Goal: Task Accomplishment & Management: Complete application form

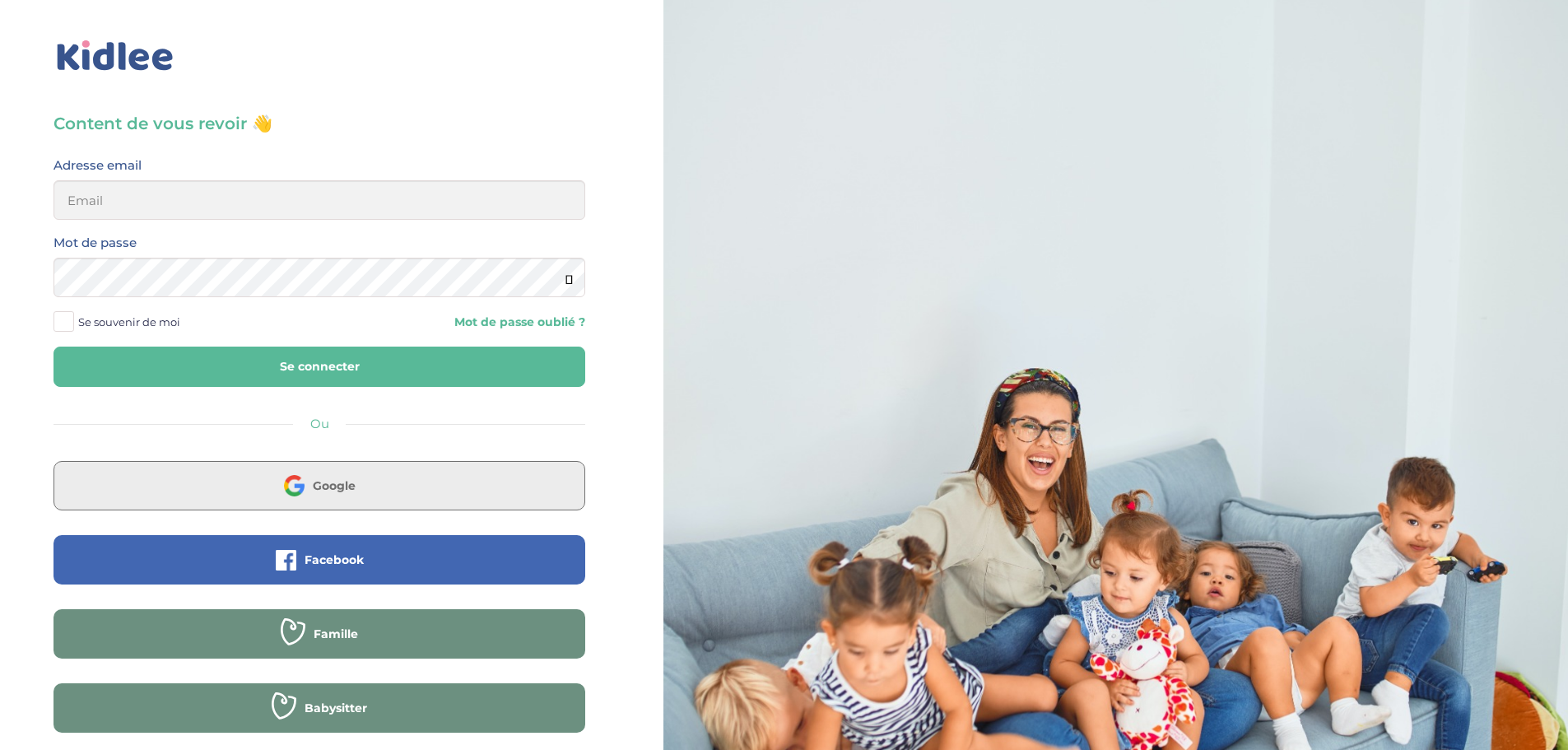
click at [399, 494] on button "Google" at bounding box center [320, 485] width 531 height 49
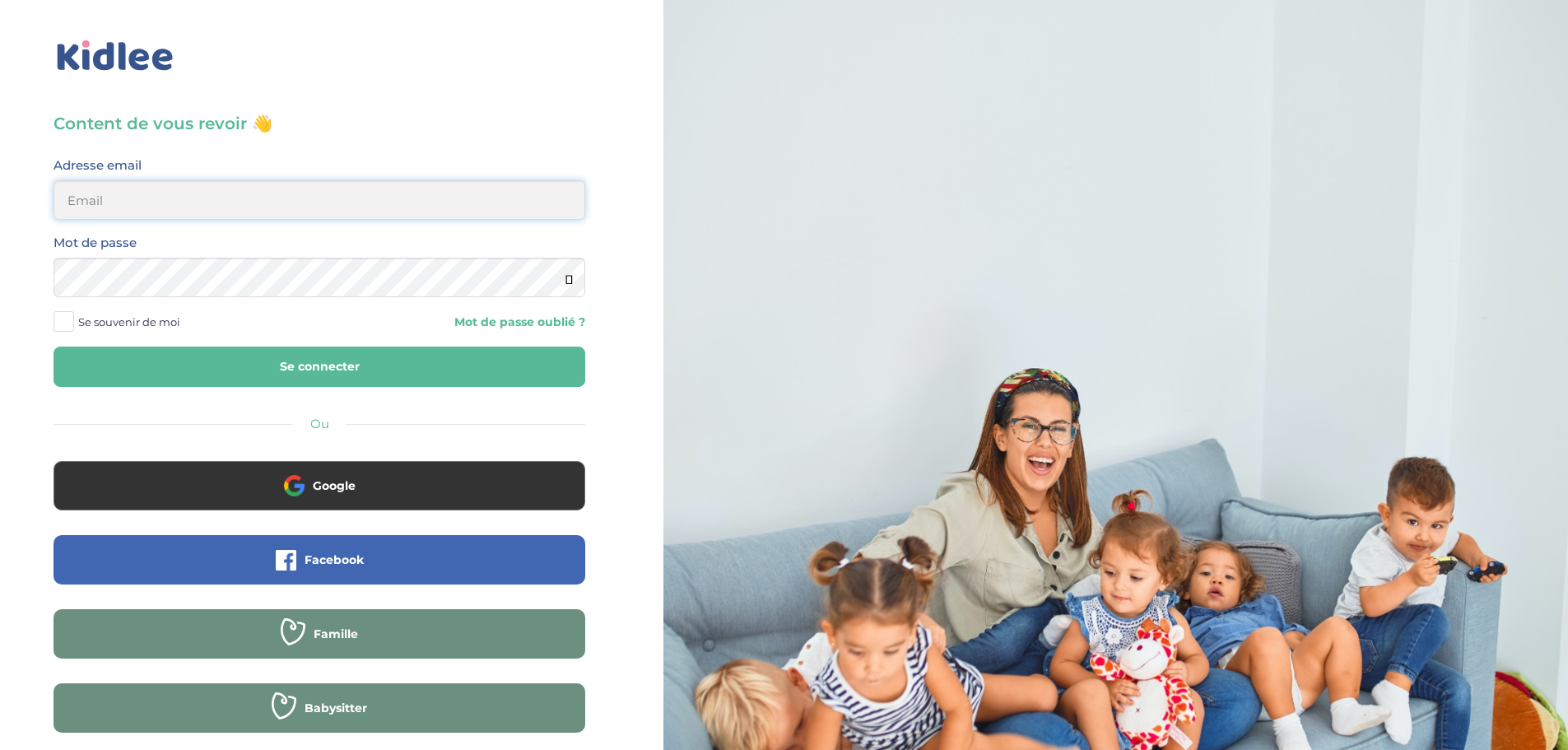
click at [284, 201] on input "email" at bounding box center [320, 200] width 531 height 40
drag, startPoint x: 255, startPoint y: 204, endPoint x: 25, endPoint y: 207, distance: 230.0
click at [25, 207] on div "Content de vous revoir 👋 Avant de poursuivre veuillez vérifier que tous les cha…" at bounding box center [320, 393] width 663 height 787
type input "ah.gy.home@gmail.com"
drag, startPoint x: 249, startPoint y: 197, endPoint x: 0, endPoint y: 199, distance: 249.0
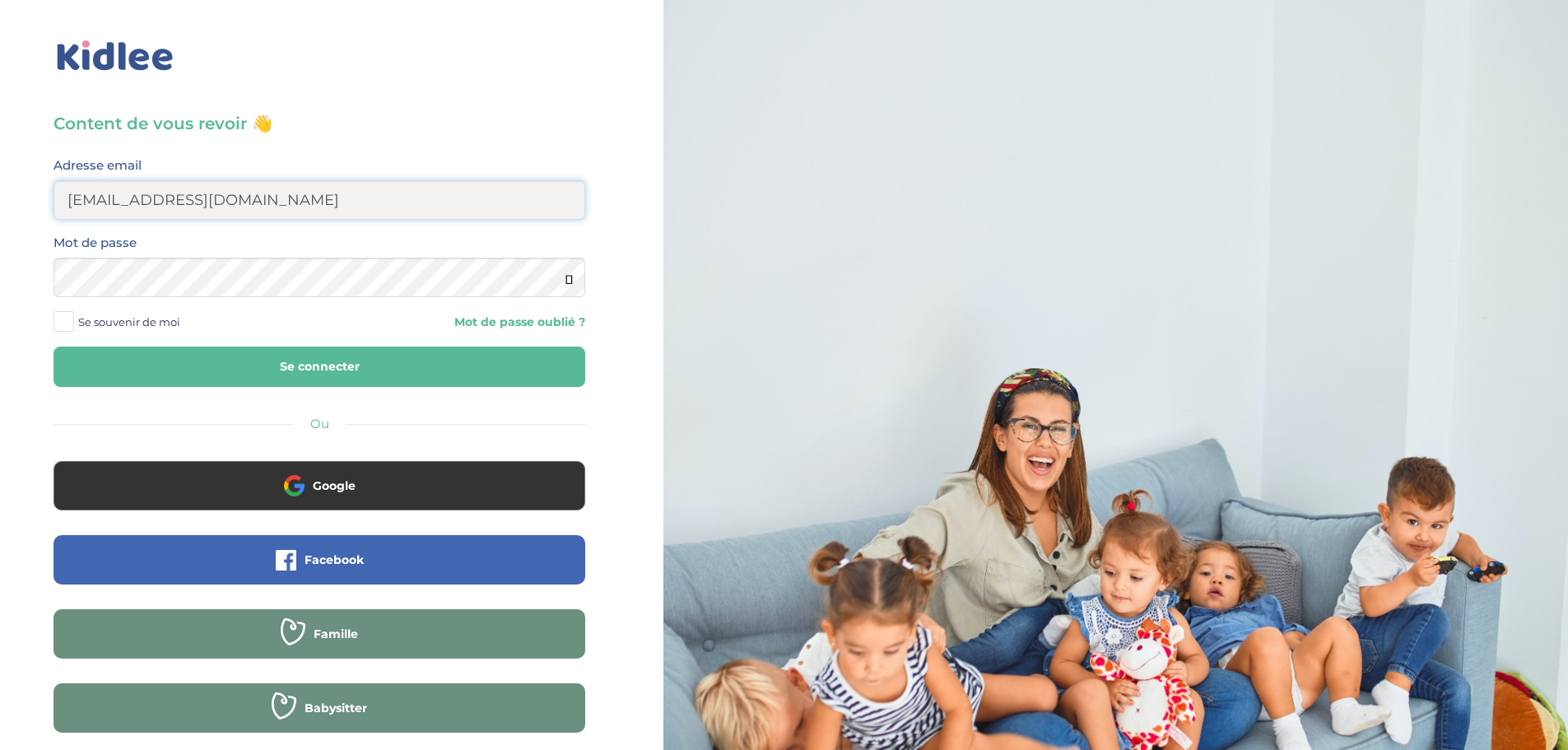
click at [0, 199] on div "Content de vous revoir 👋 Avant de poursuivre veuillez vérifier que tous les cha…" at bounding box center [320, 393] width 663 height 787
click at [64, 357] on button "Se connecter" at bounding box center [320, 366] width 531 height 40
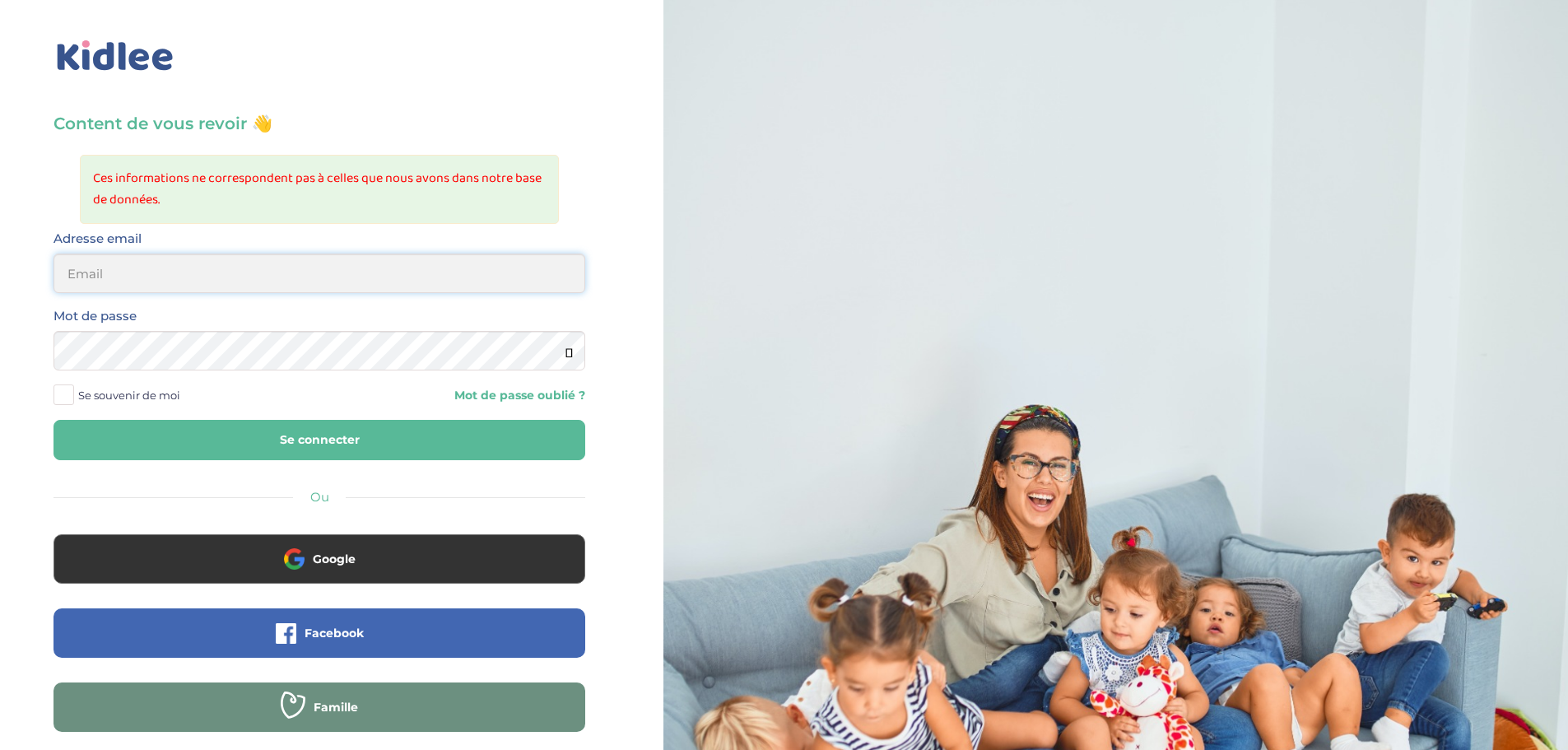
click at [103, 270] on input "email" at bounding box center [320, 273] width 531 height 40
paste input "[EMAIL_ADDRESS][DOMAIN_NAME]"
type input "[EMAIL_ADDRESS][DOMAIN_NAME]"
click at [251, 449] on button "Se connecter" at bounding box center [320, 440] width 531 height 40
click at [161, 270] on input "email" at bounding box center [320, 273] width 531 height 40
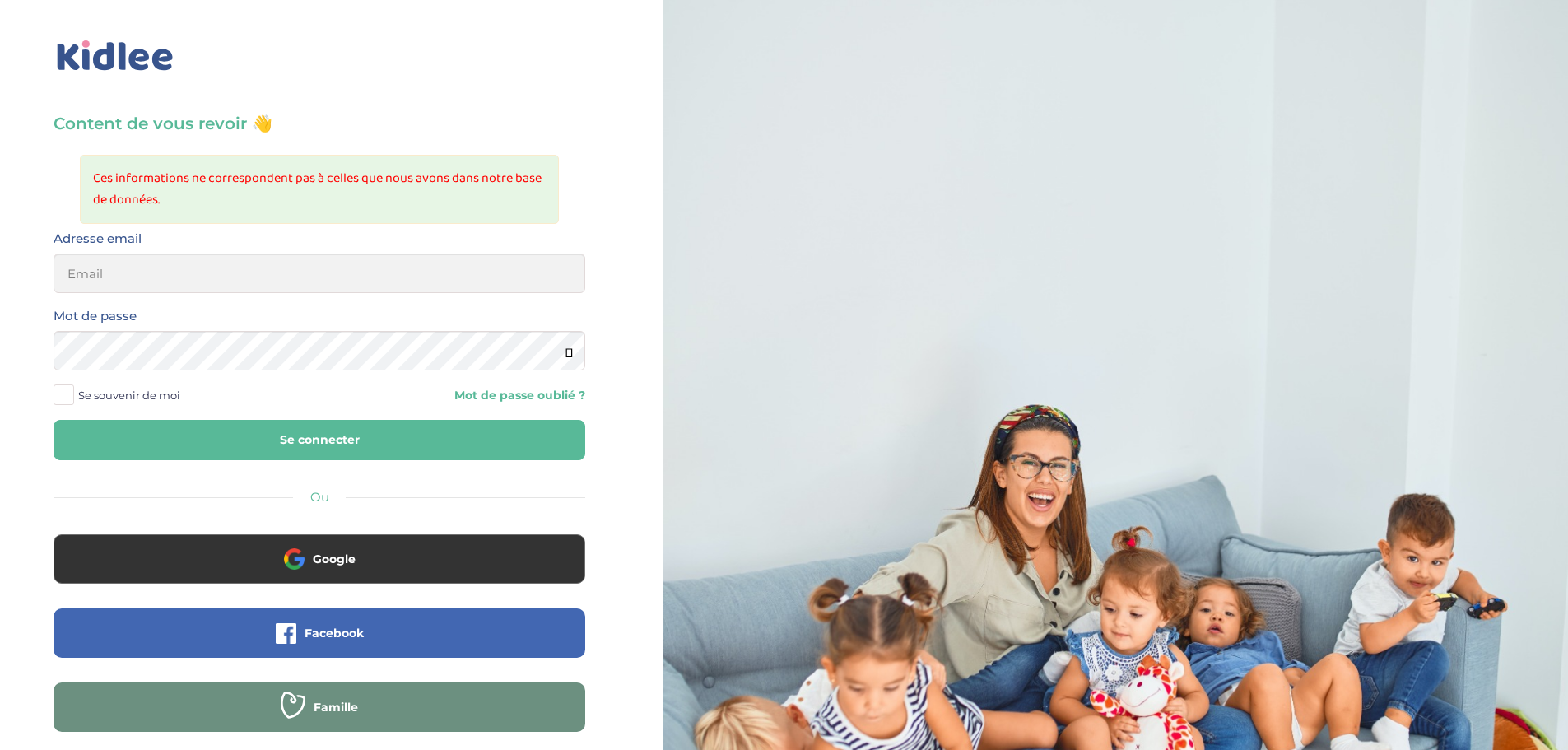
click at [100, 316] on label "Mot de passe" at bounding box center [95, 316] width 83 height 21
click at [497, 406] on div "Se souvenir de moi Mot de passe oublié ?" at bounding box center [319, 395] width 556 height 25
click at [503, 391] on link "Mot de passe oublié ?" at bounding box center [458, 395] width 254 height 16
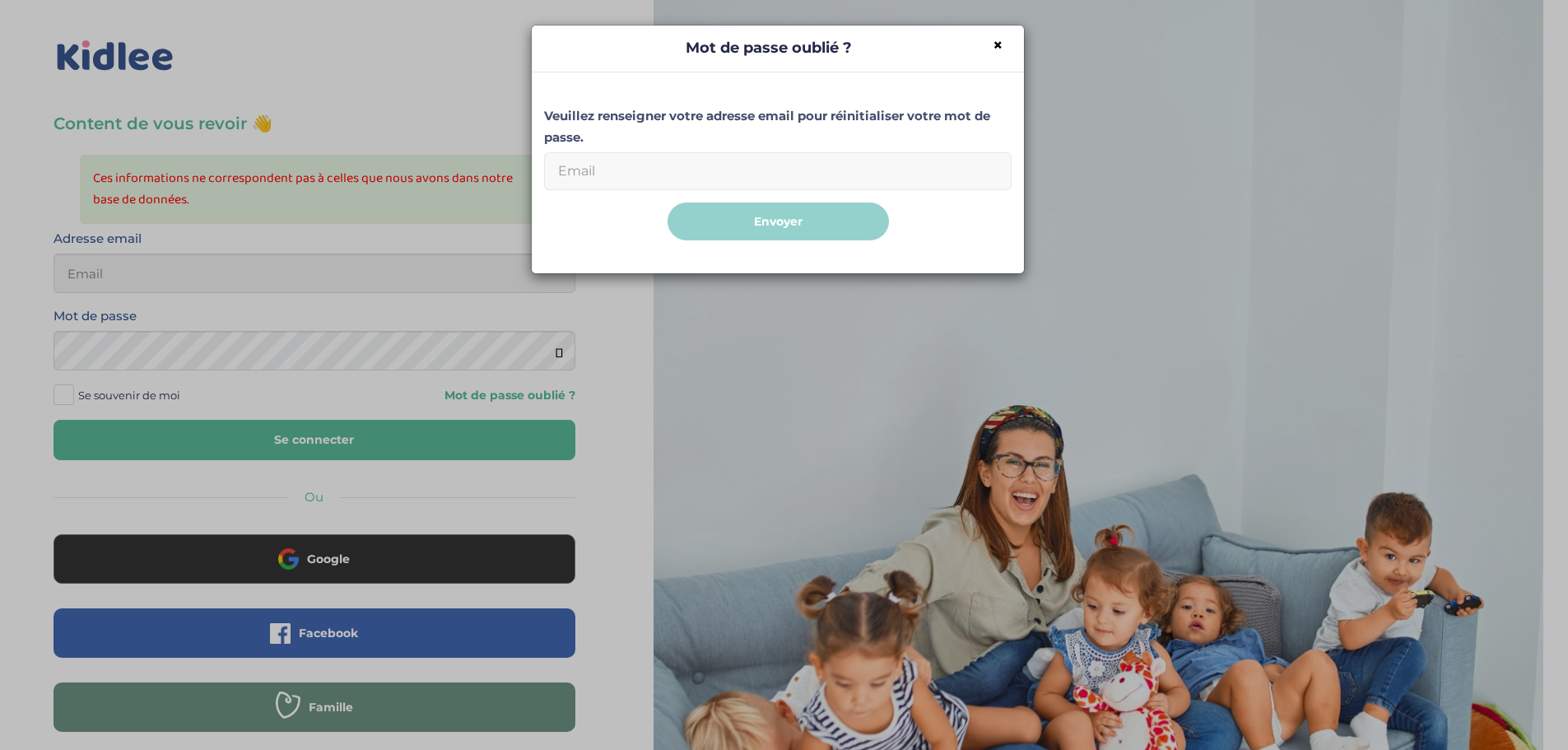
click at [703, 178] on input "Email" at bounding box center [777, 171] width 467 height 38
paste input "ah.gy.home@gmail.com"
type input "ah.gy.home@gmail.com"
click at [736, 218] on button "Envoyer" at bounding box center [777, 222] width 221 height 39
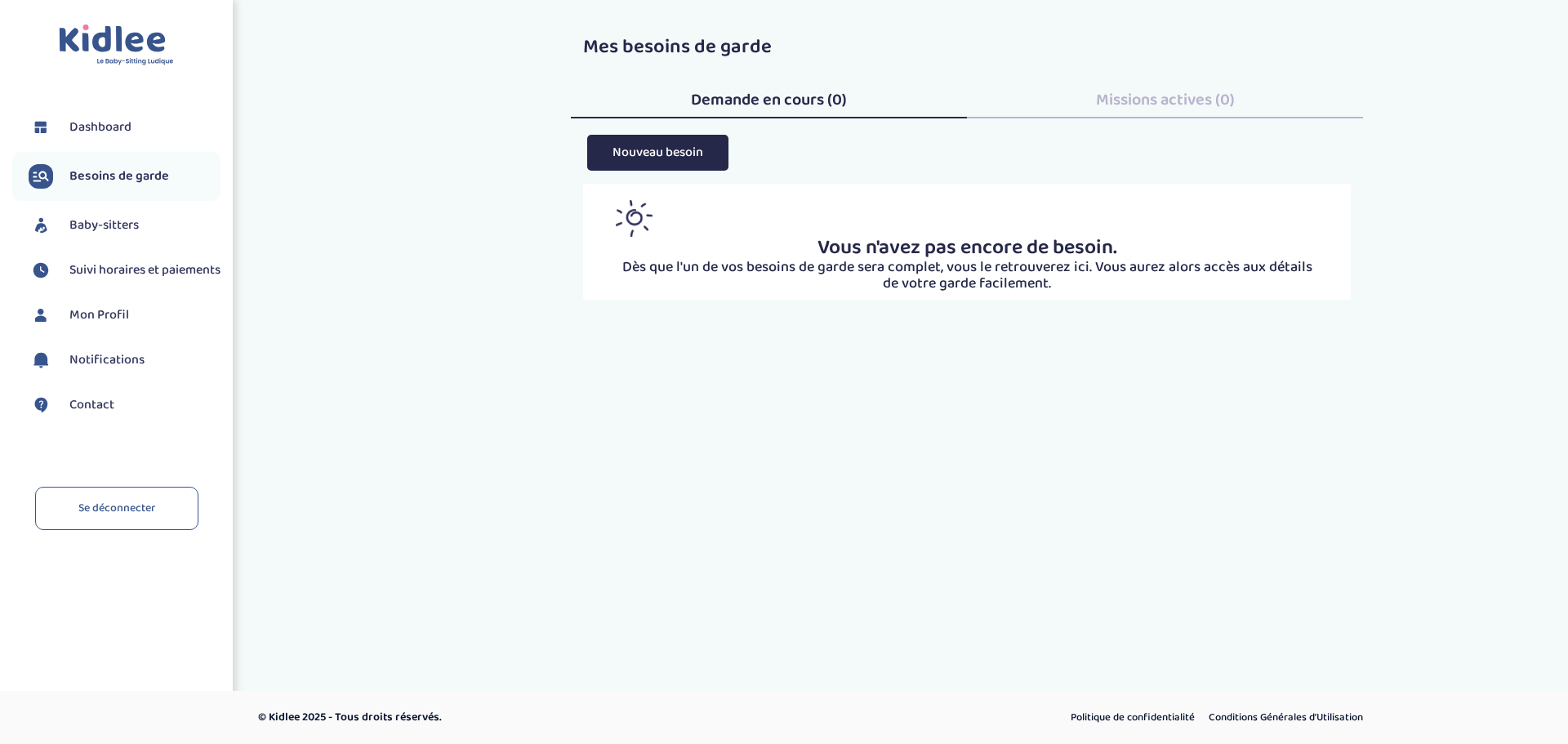
click at [101, 176] on span "Besoins de garde" at bounding box center [119, 176] width 100 height 19
click at [108, 128] on span "Dashboard" at bounding box center [100, 127] width 62 height 19
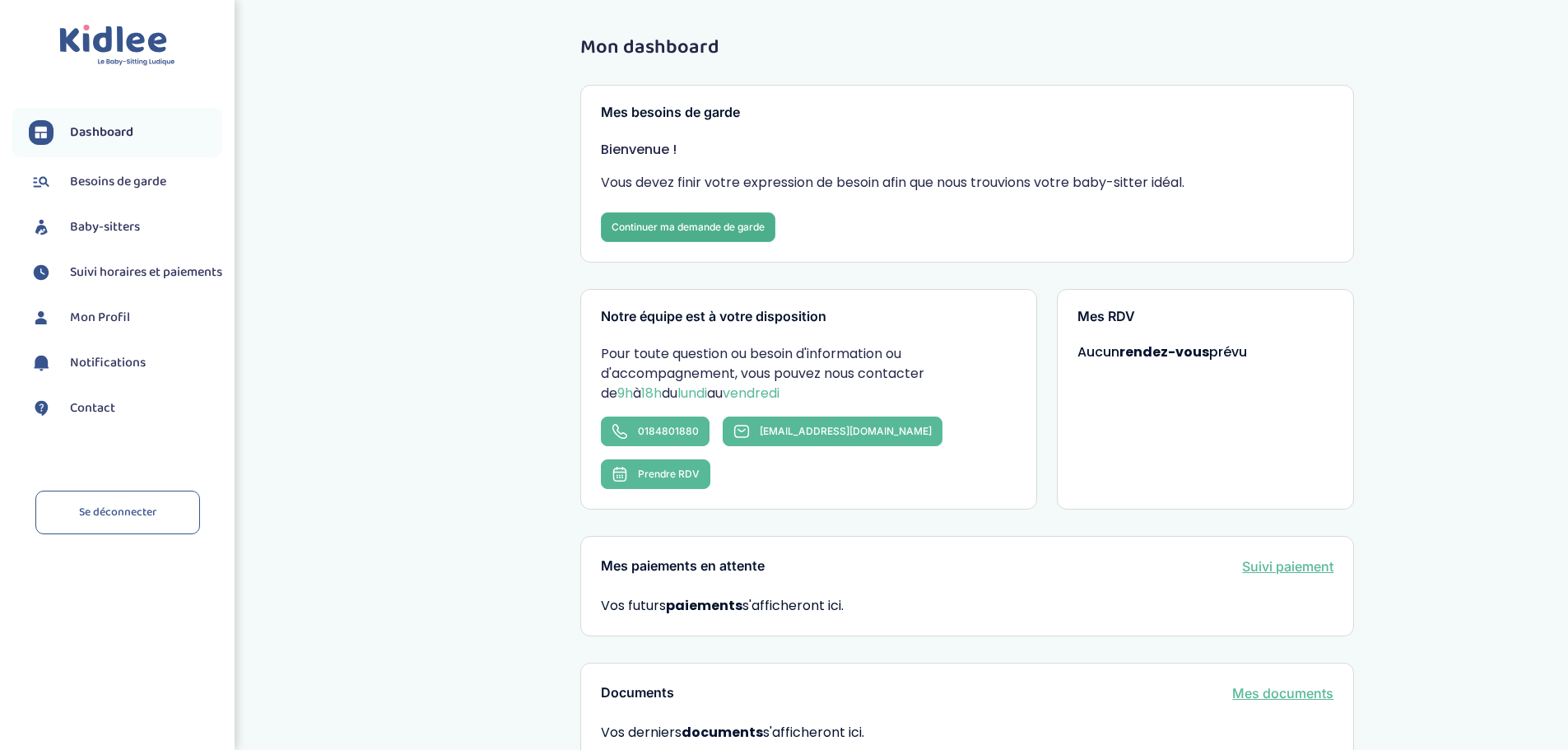
click at [756, 227] on link "Continuer ma demande de garde" at bounding box center [688, 228] width 175 height 30
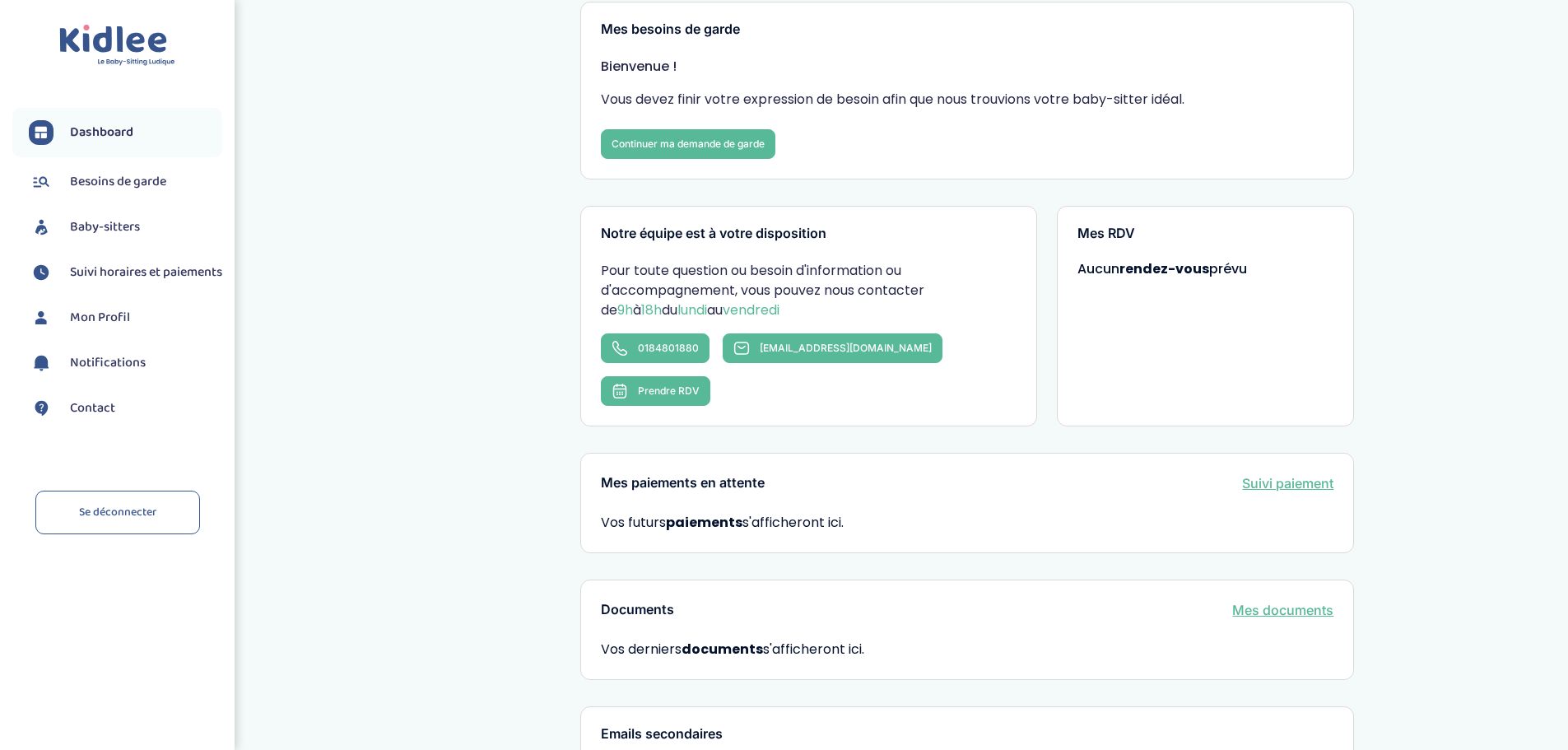
scroll to position [89, 0]
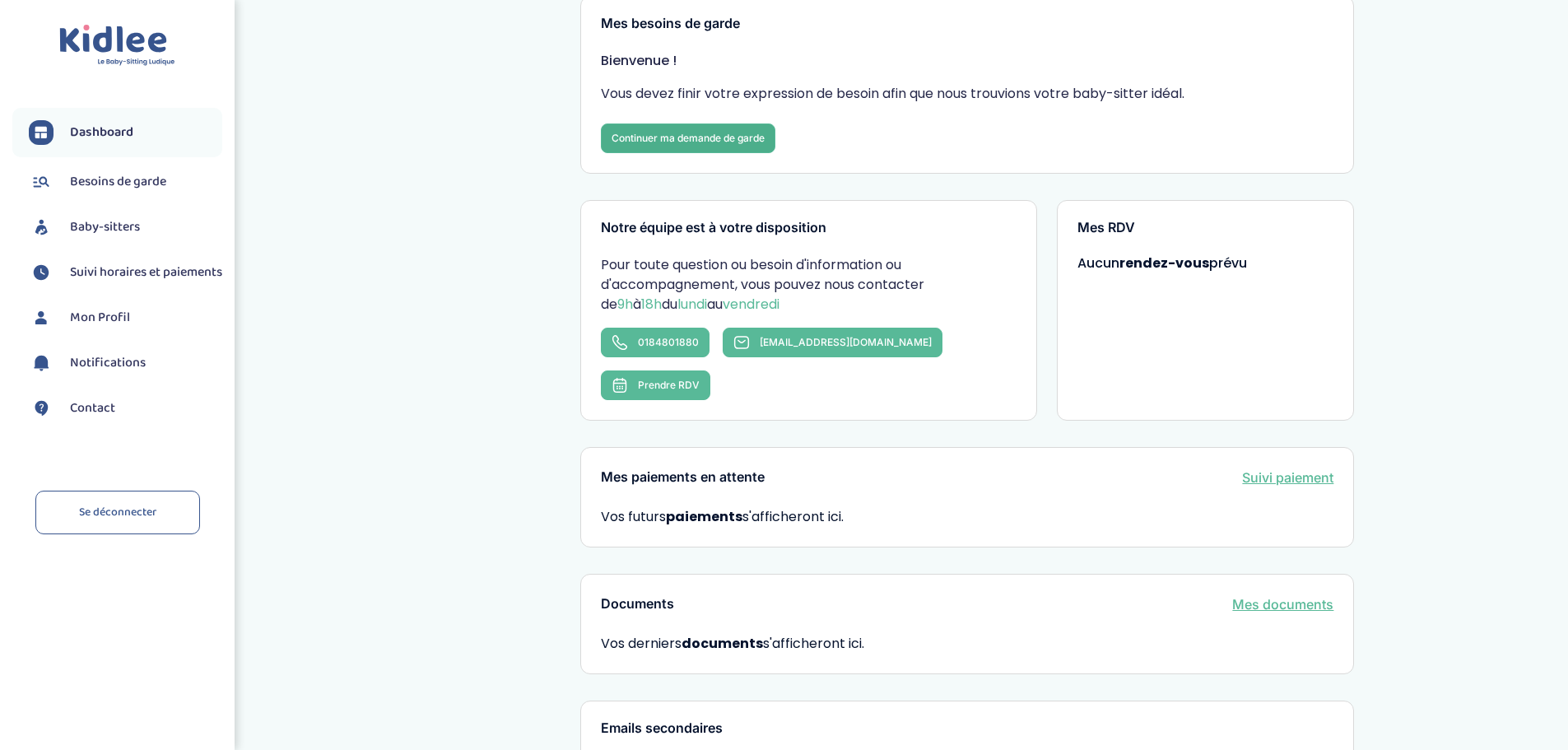
click at [675, 142] on link "Continuer ma demande de garde" at bounding box center [688, 138] width 175 height 30
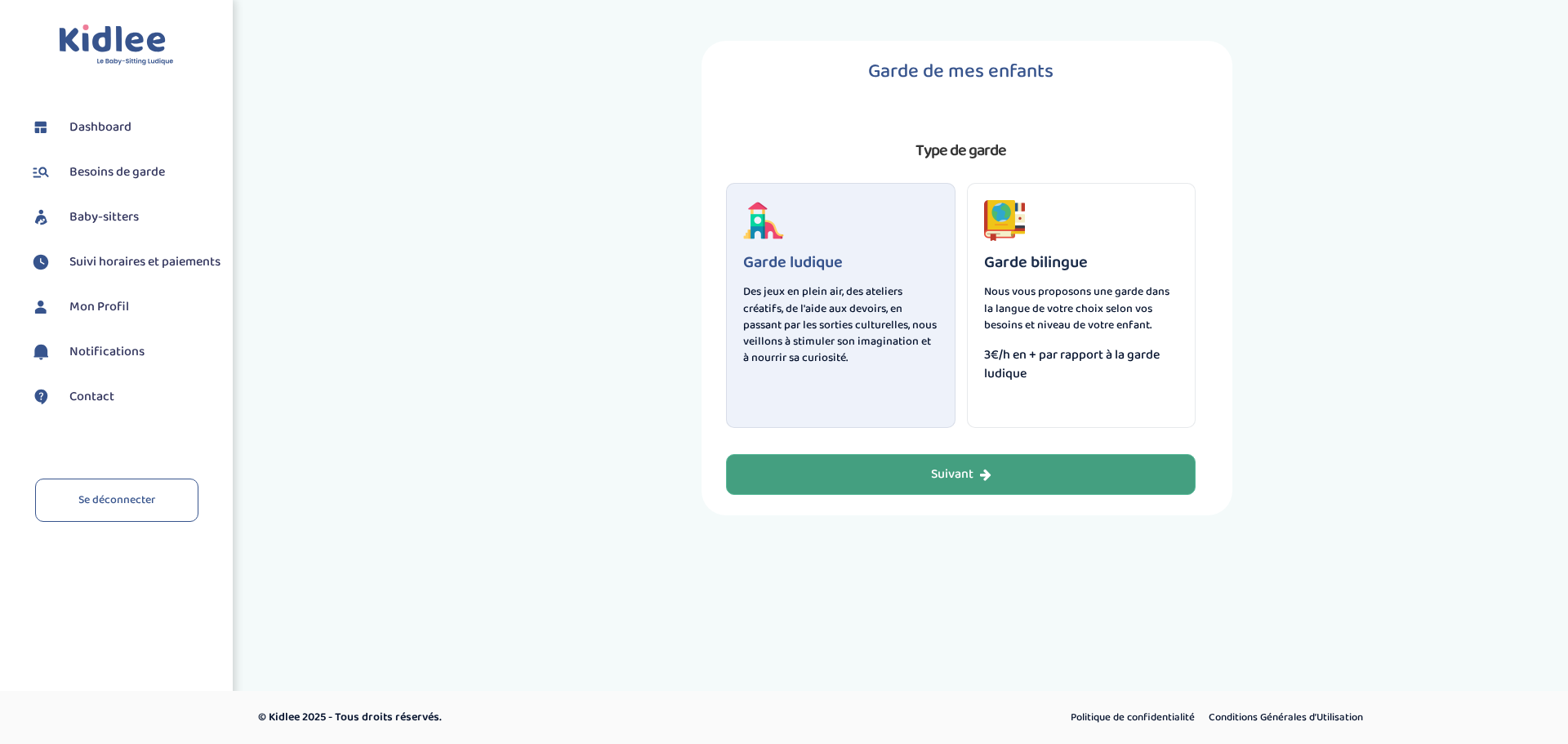
click at [989, 469] on icon "button" at bounding box center [985, 475] width 11 height 13
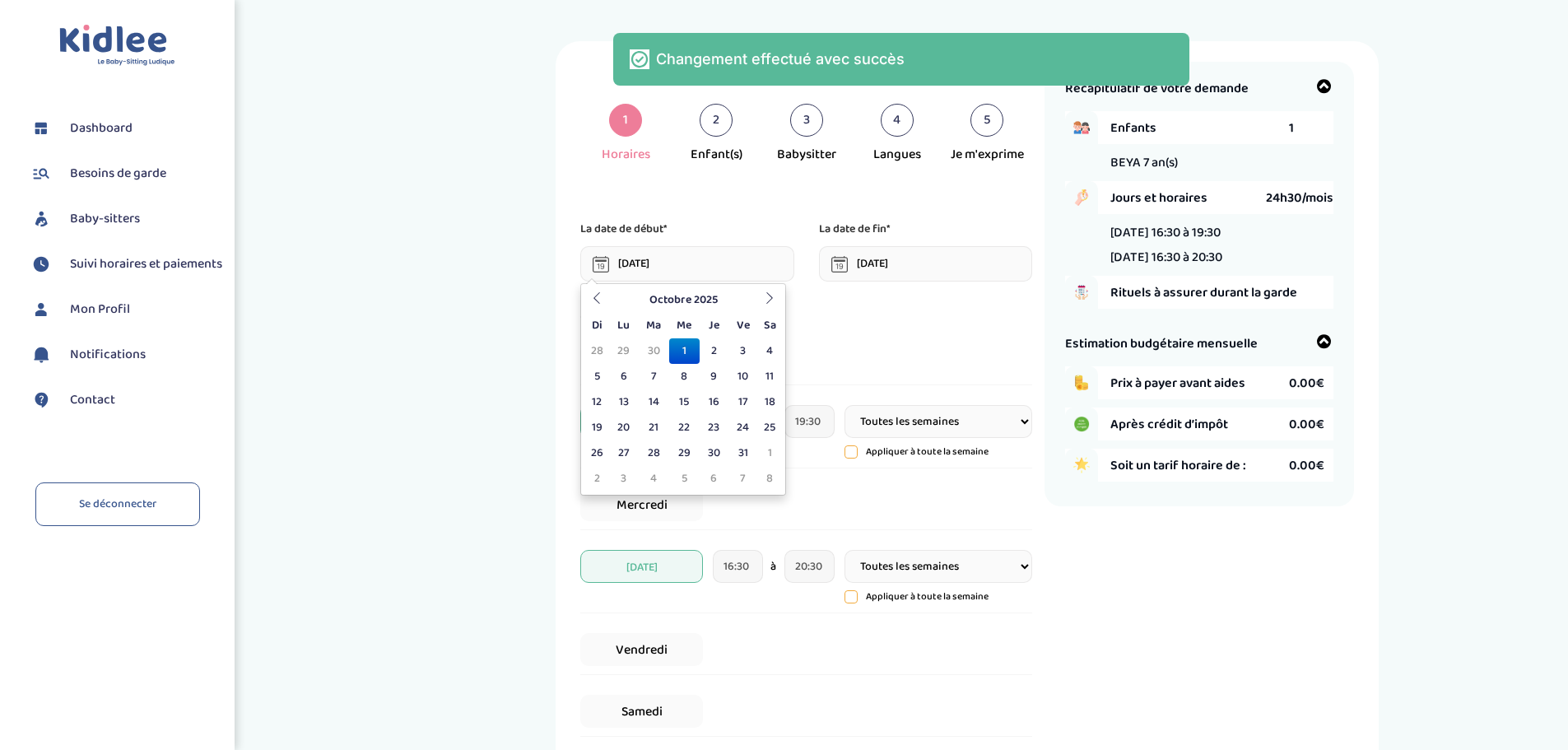
click at [675, 257] on input "[DATE]" at bounding box center [687, 264] width 214 height 35
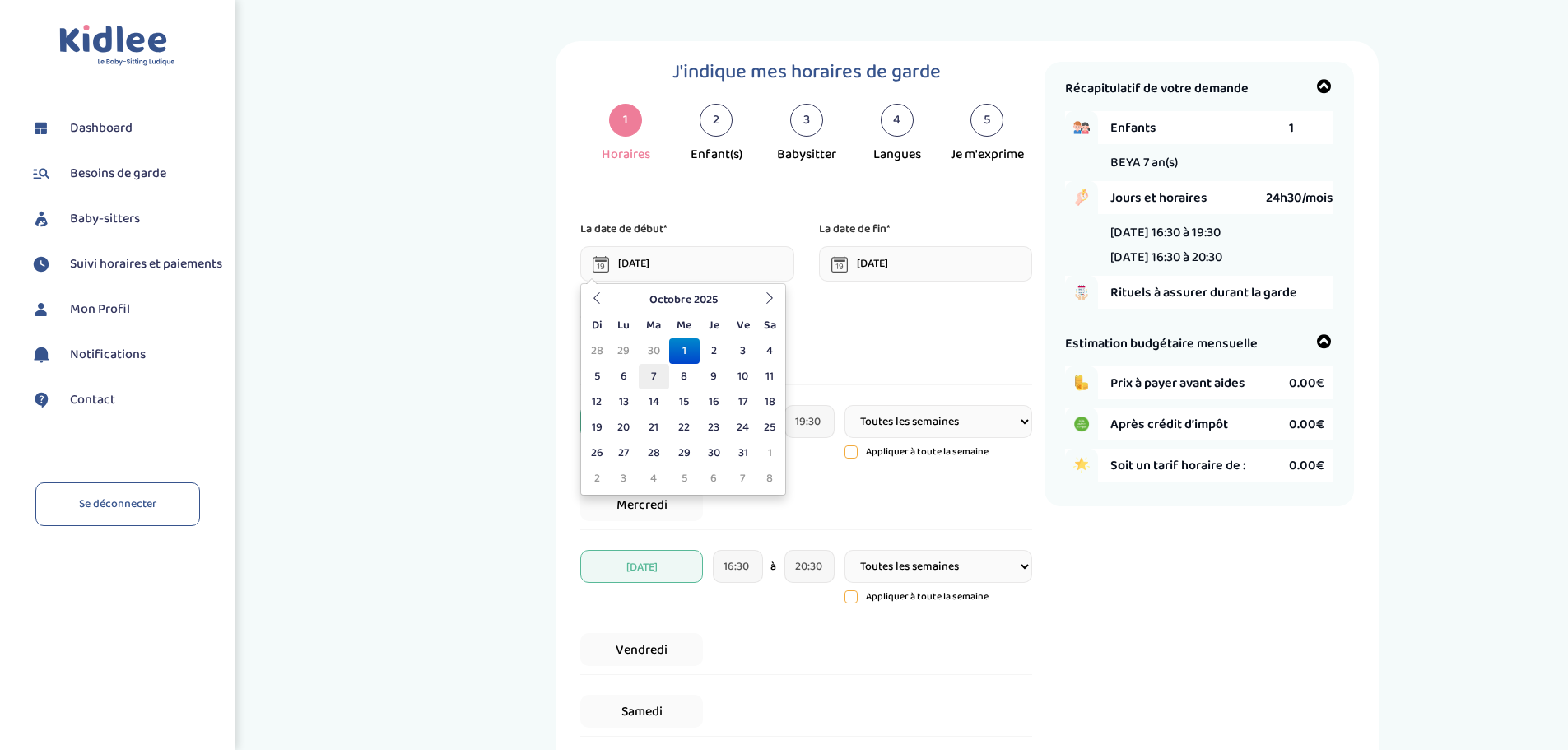
click at [647, 375] on td "7" at bounding box center [653, 376] width 31 height 25
type input "[DATE]"
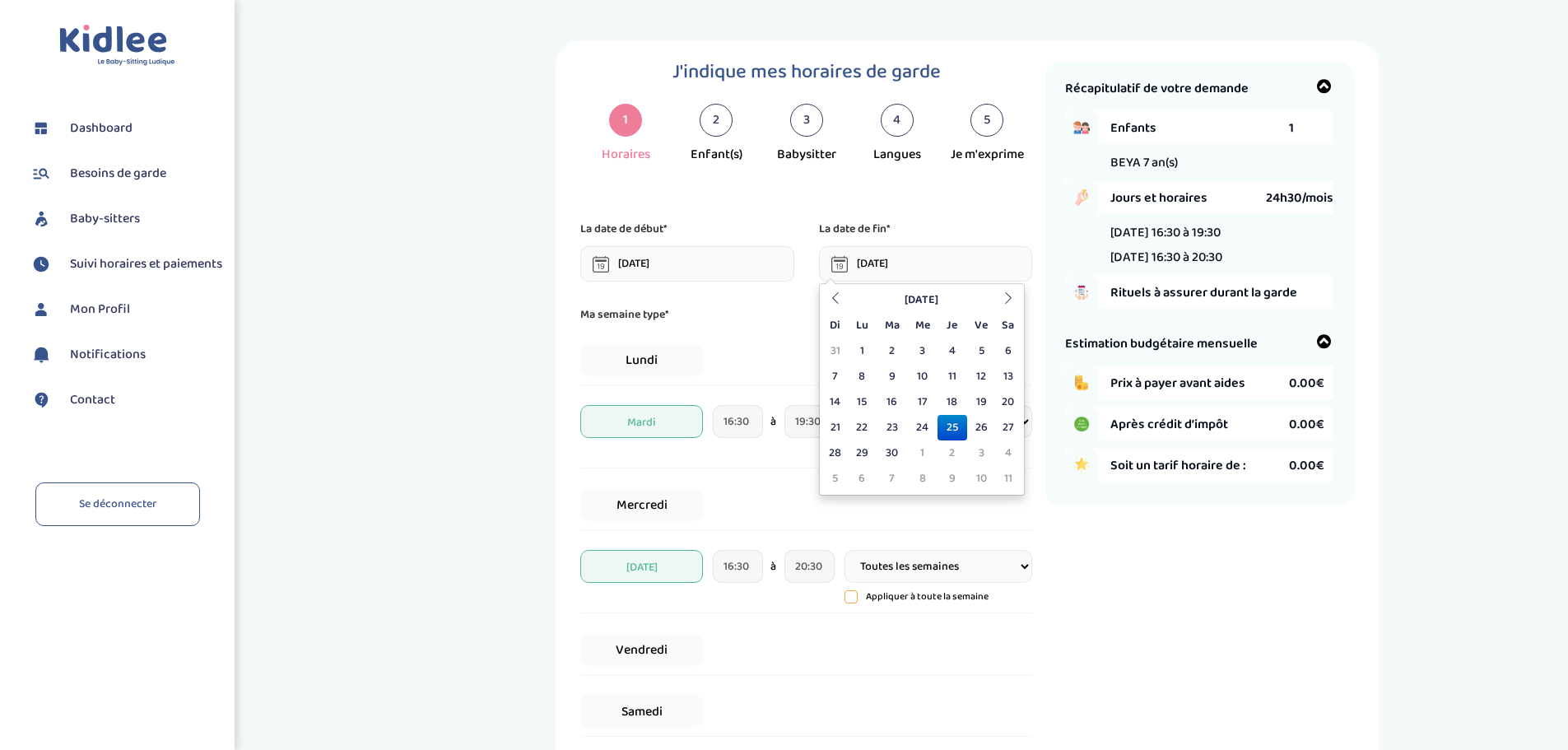
click at [882, 265] on input "[DATE]" at bounding box center [925, 264] width 214 height 35
click at [956, 401] on td "18" at bounding box center [951, 401] width 29 height 25
type input "[DATE]"
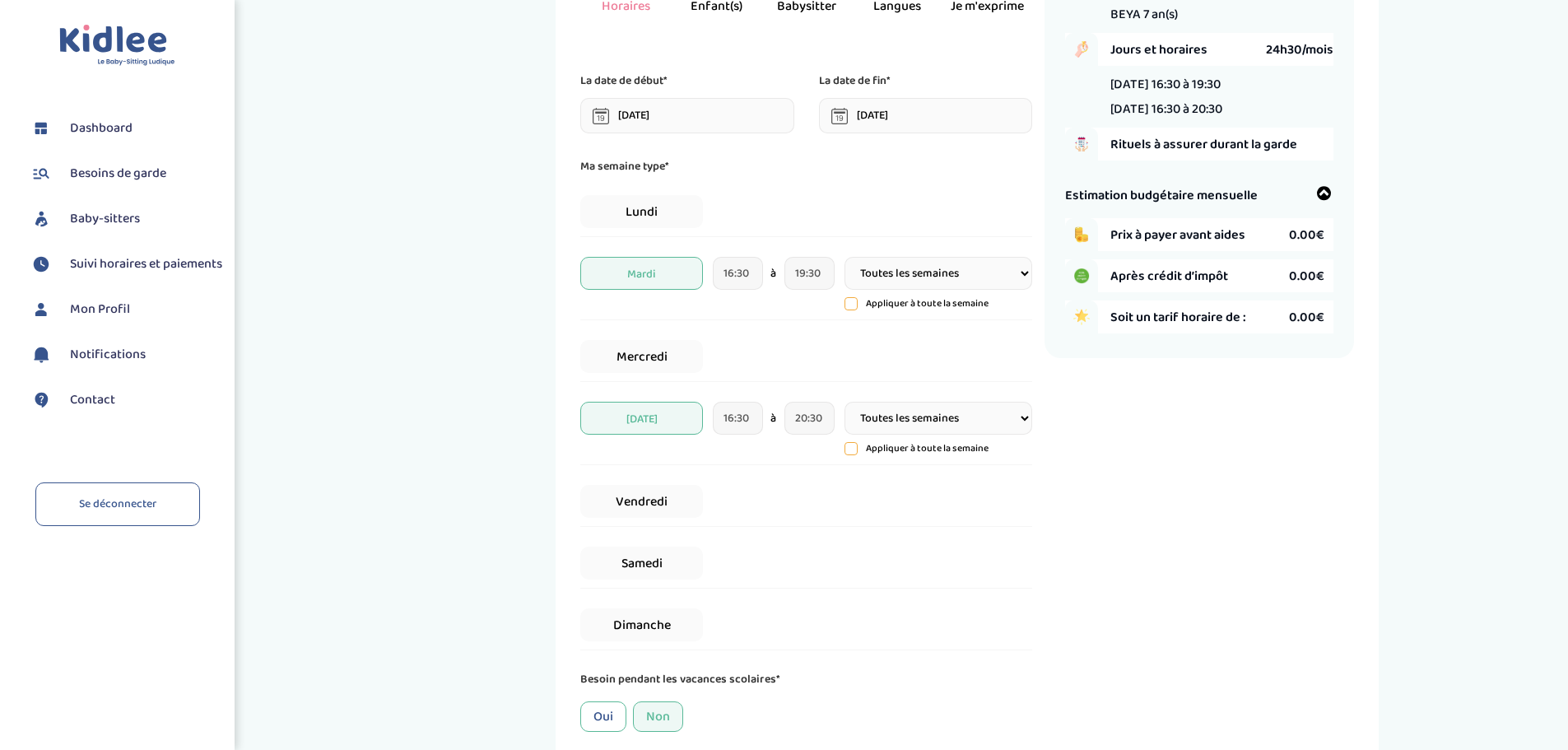
scroll to position [149, 0]
click at [782, 342] on div "Mercredi" at bounding box center [806, 356] width 451 height 50
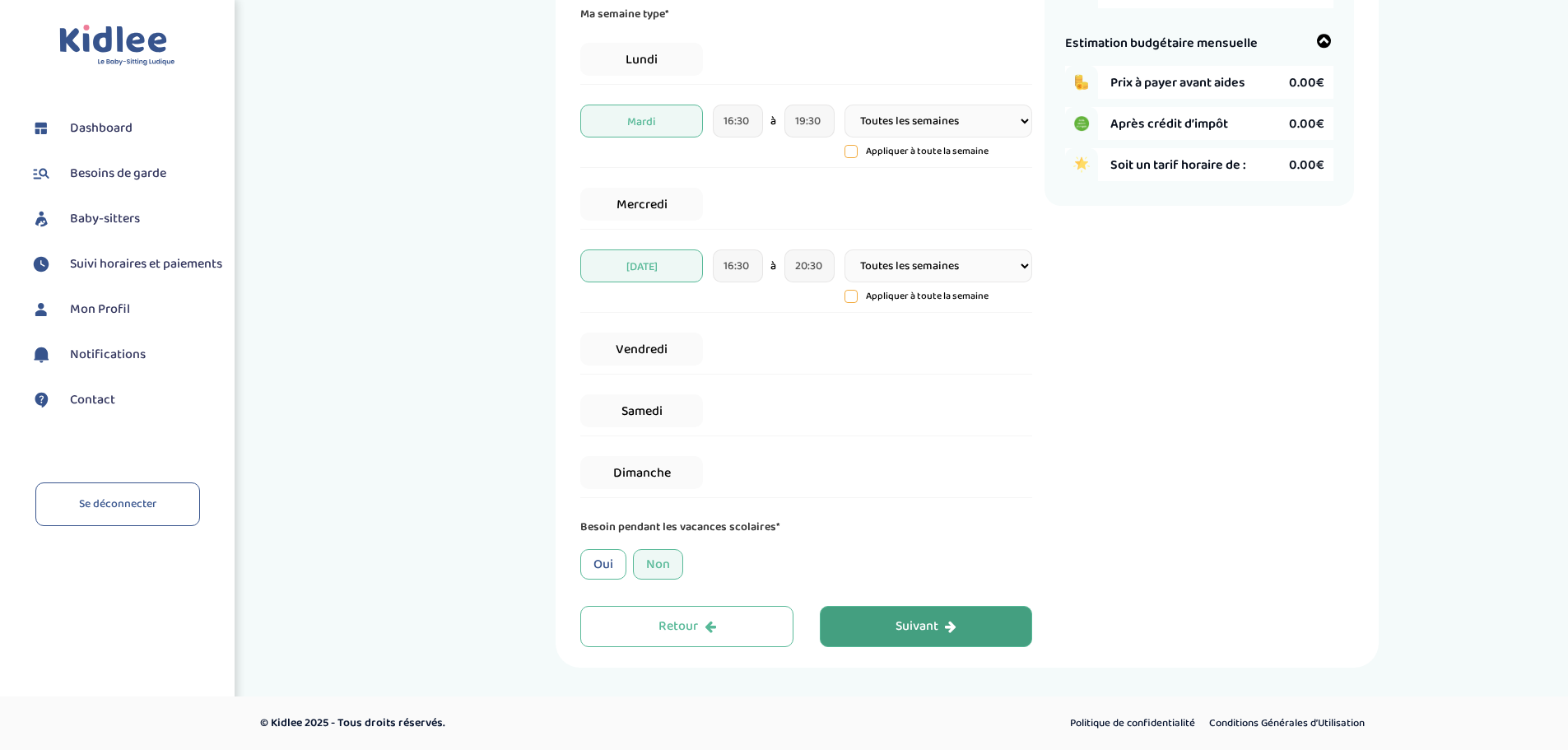
click at [658, 570] on div "Non" at bounding box center [658, 564] width 50 height 31
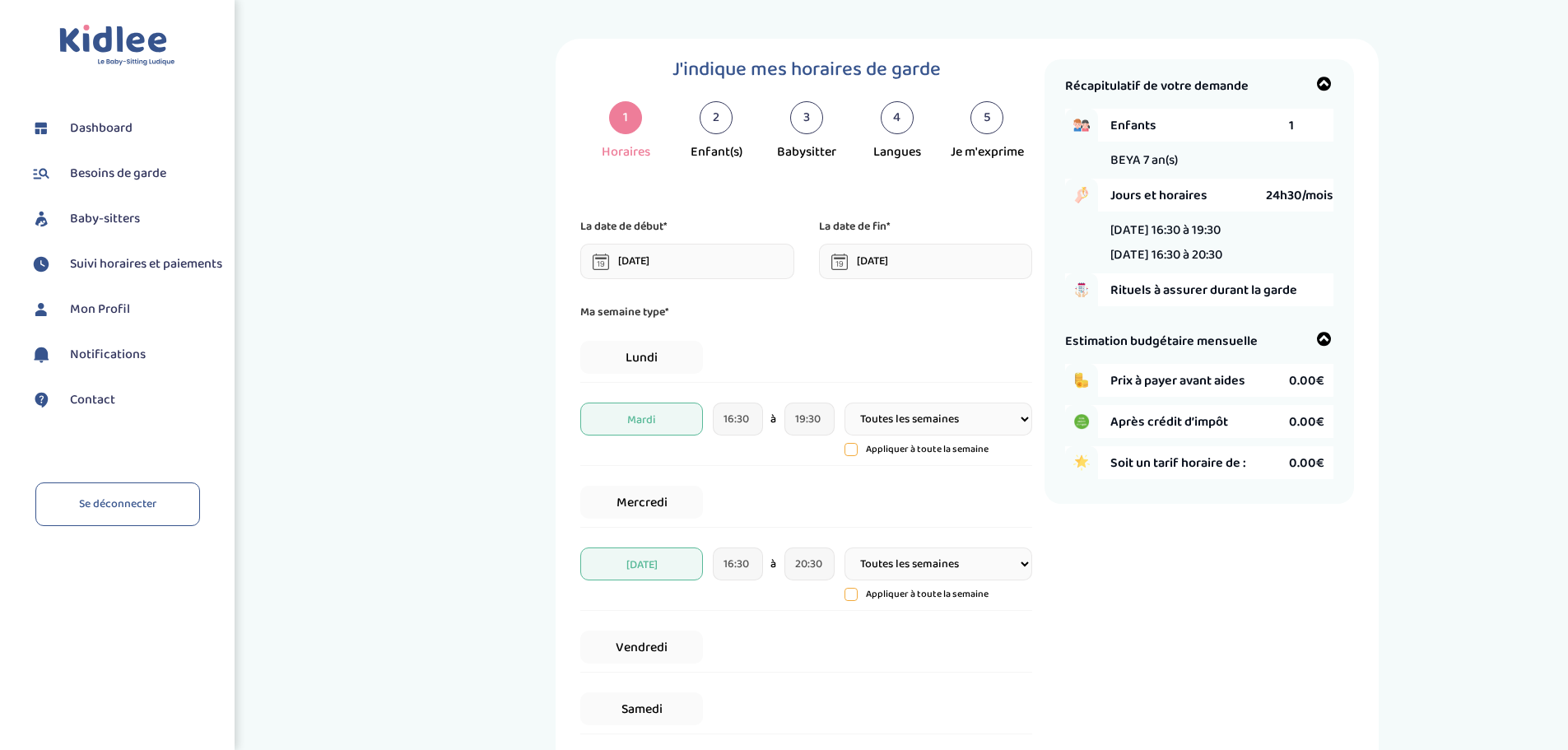
scroll to position [0, 0]
click at [725, 566] on input "16:30" at bounding box center [738, 566] width 50 height 33
click at [747, 394] on span at bounding box center [750, 388] width 45 height 45
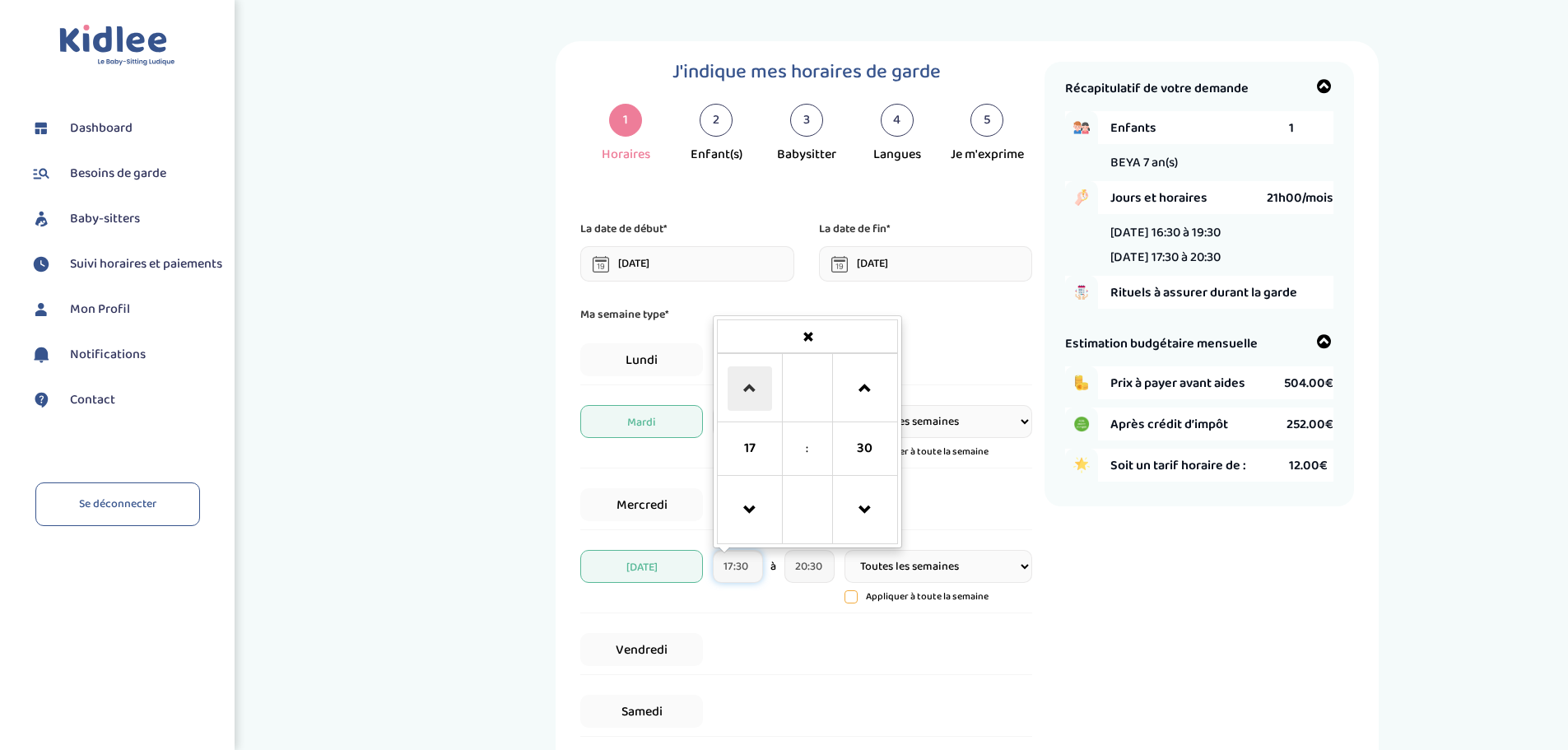
click at [747, 394] on span at bounding box center [750, 388] width 45 height 45
click at [875, 515] on span at bounding box center [865, 510] width 45 height 45
type input "18:00"
click at [978, 347] on div "Lundi" at bounding box center [806, 361] width 451 height 50
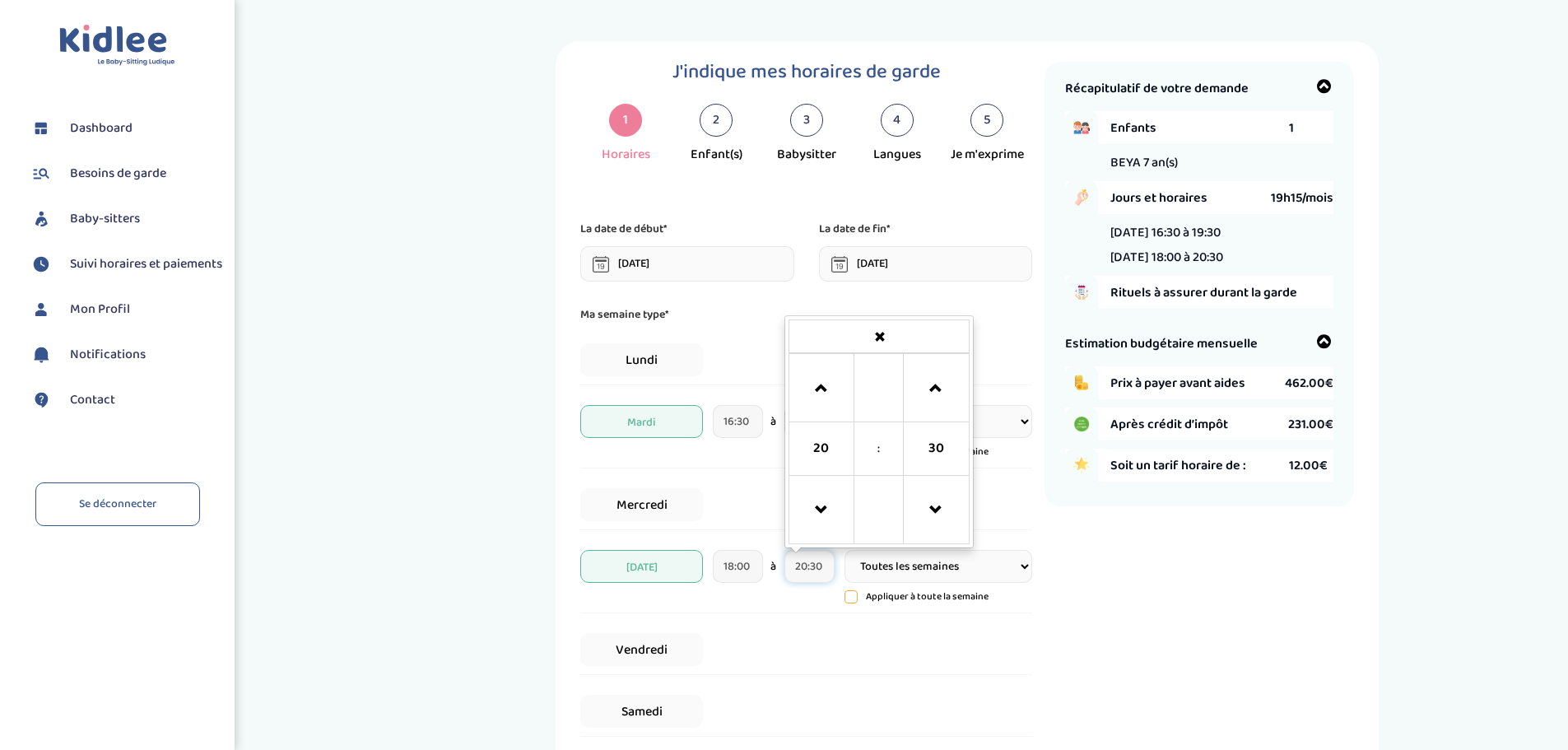
click at [811, 571] on input "20:30" at bounding box center [809, 566] width 50 height 33
click at [996, 311] on p "Ma semaine type*" at bounding box center [806, 314] width 451 height 18
click at [811, 572] on input "20:30" at bounding box center [809, 566] width 50 height 33
click at [762, 371] on div "Lundi" at bounding box center [806, 361] width 451 height 50
click at [803, 559] on input "20:30" at bounding box center [809, 566] width 50 height 33
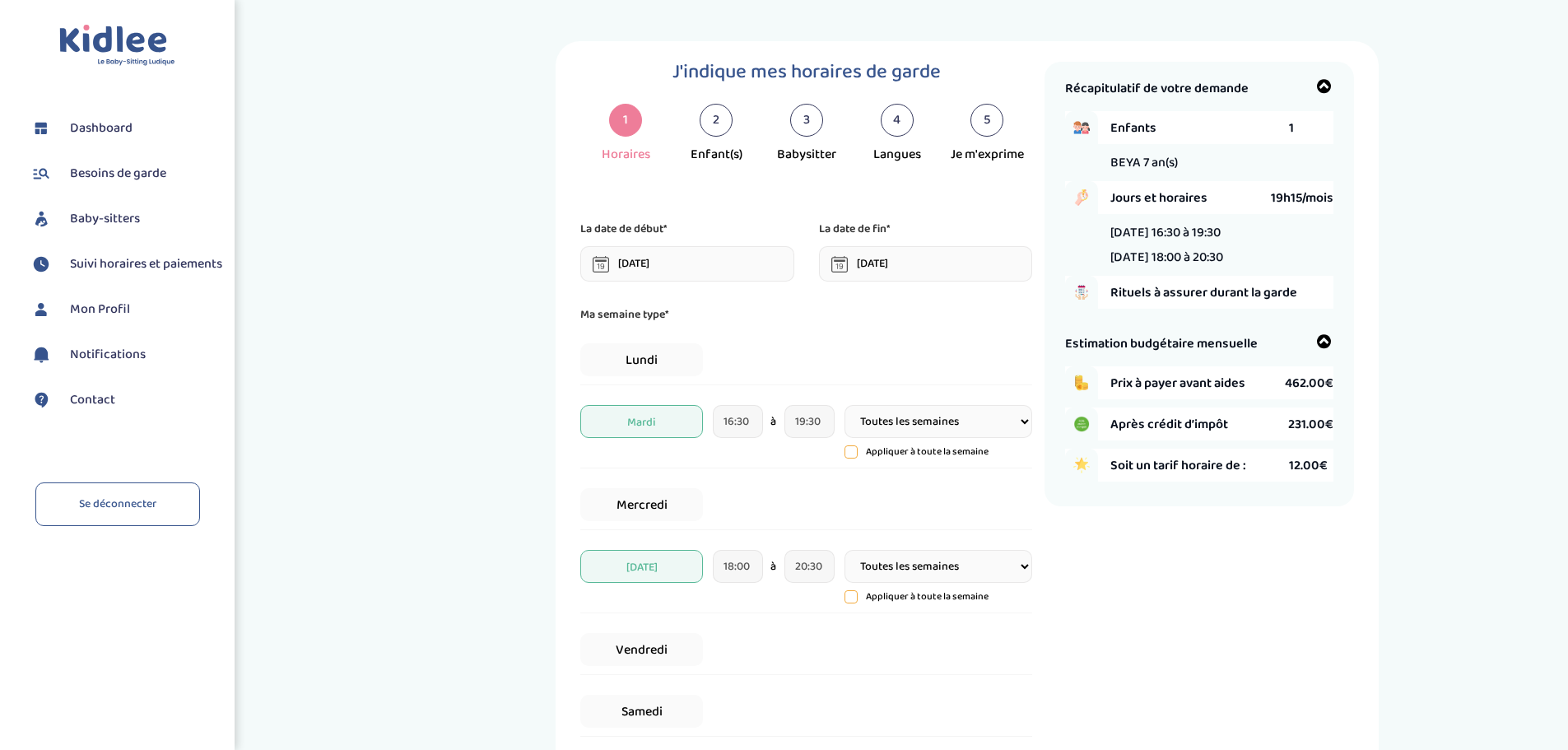
click at [747, 356] on div "Lundi" at bounding box center [806, 361] width 451 height 50
click at [731, 414] on input "16:30" at bounding box center [738, 421] width 50 height 33
click at [818, 364] on div "Lundi" at bounding box center [806, 361] width 451 height 50
click at [801, 421] on input "19:30" at bounding box center [809, 421] width 50 height 33
click at [934, 370] on div "Lundi" at bounding box center [806, 361] width 451 height 50
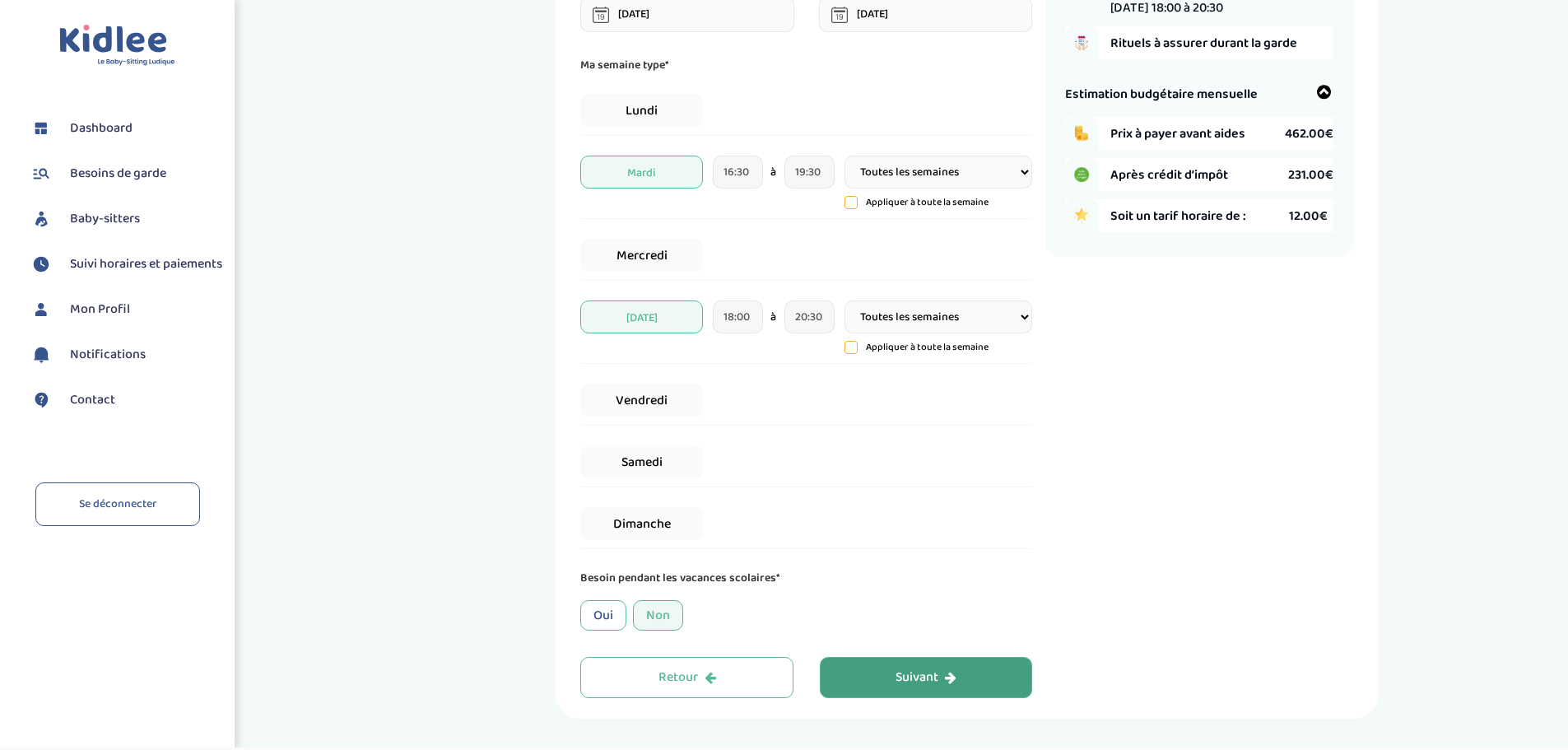
scroll to position [196, 0]
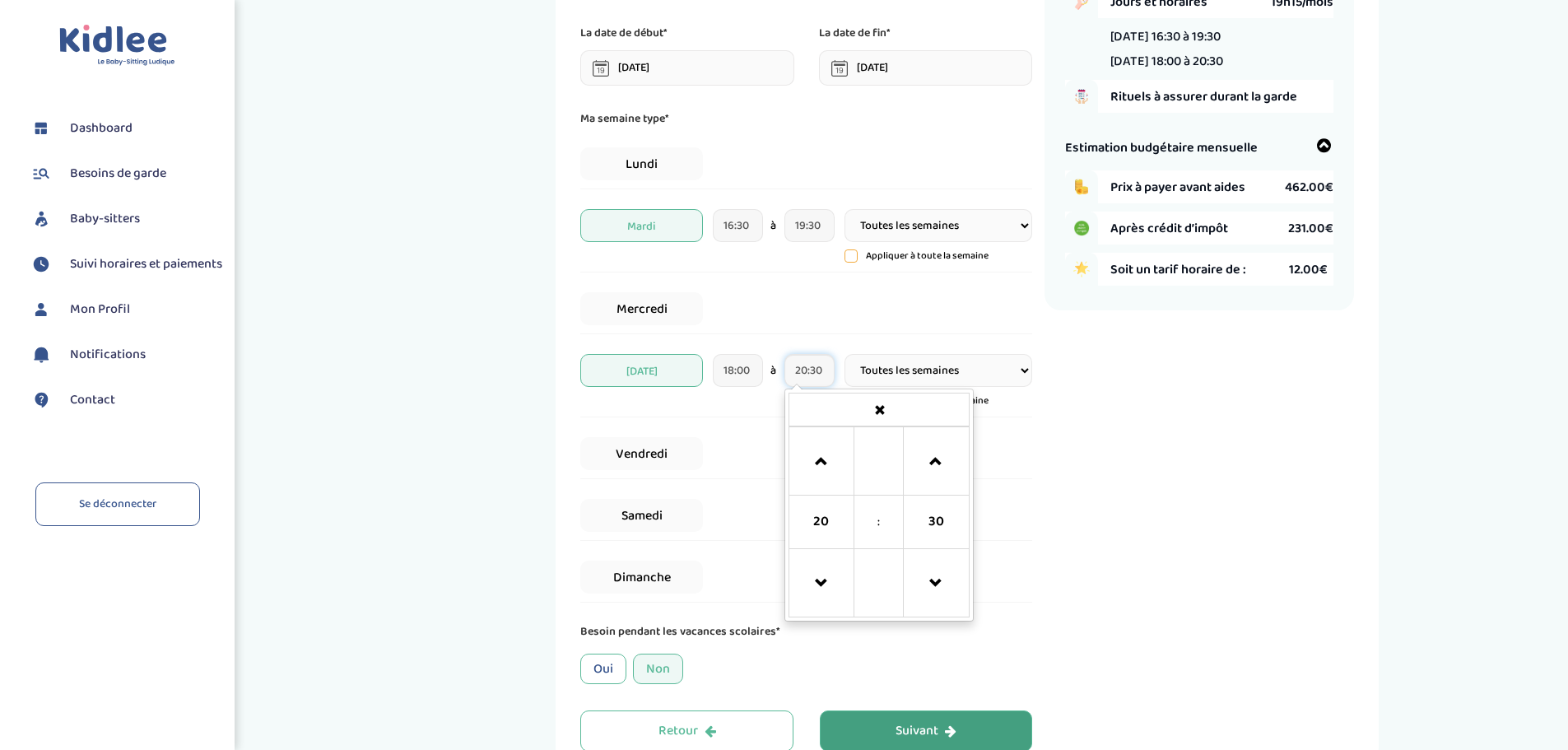
click at [804, 364] on input "20:30" at bounding box center [809, 370] width 50 height 33
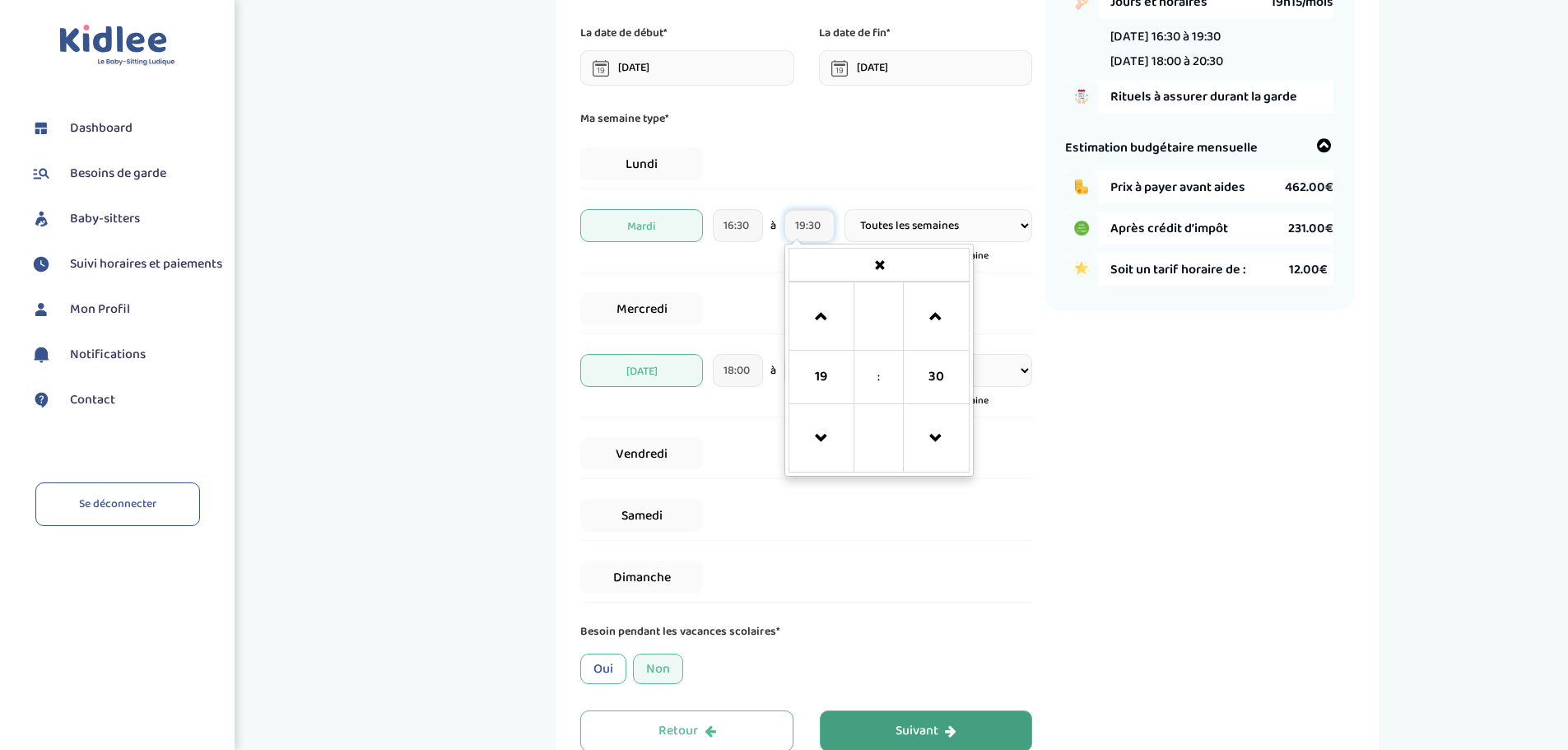
click at [816, 221] on input "19:30" at bounding box center [809, 225] width 50 height 33
click at [1096, 490] on div "Récapitulatif de votre demande Enfants 1 BEYA 7 an(s) Jours et horaires 19h15/m…" at bounding box center [1198, 309] width 309 height 886
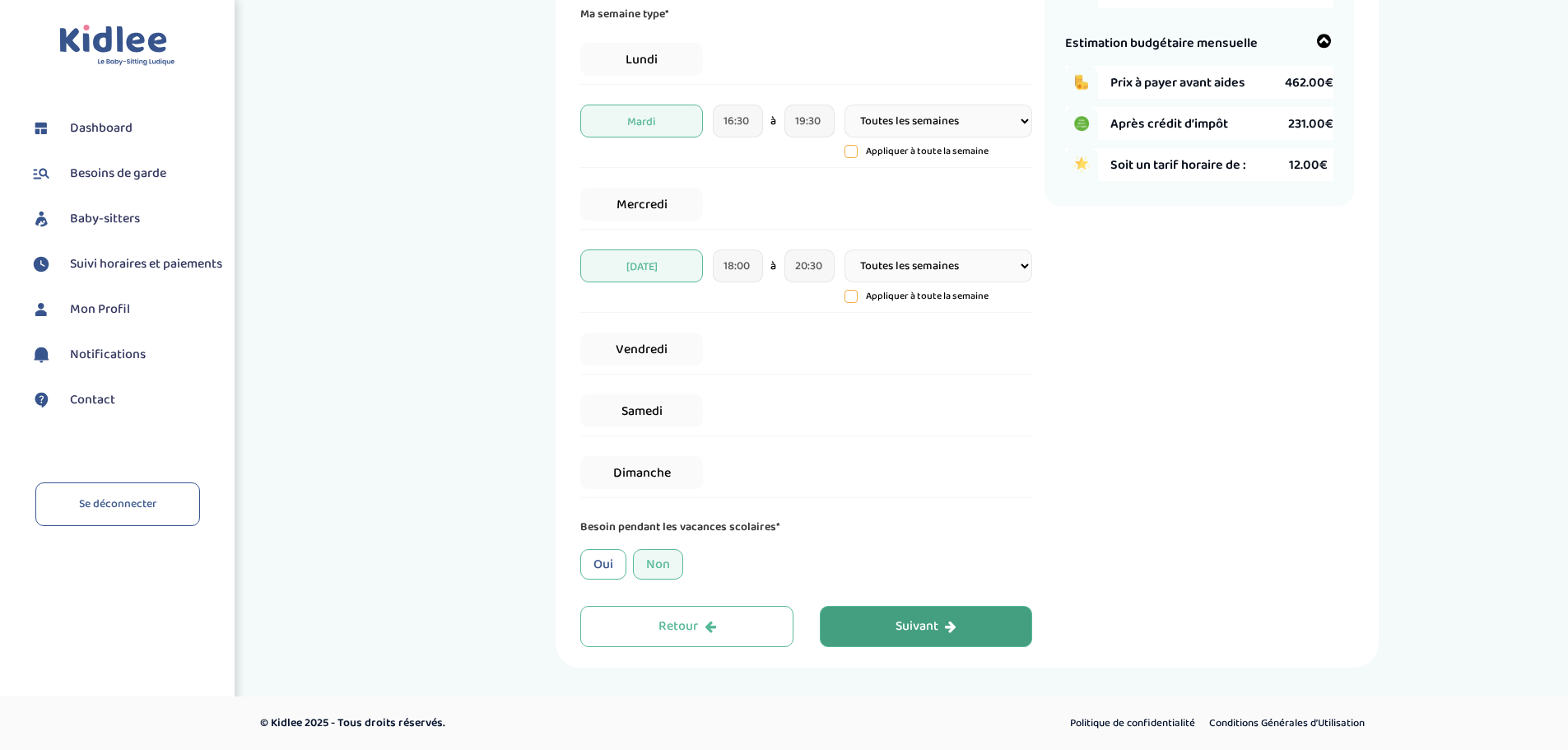
click at [932, 617] on div "Suivant" at bounding box center [926, 626] width 61 height 19
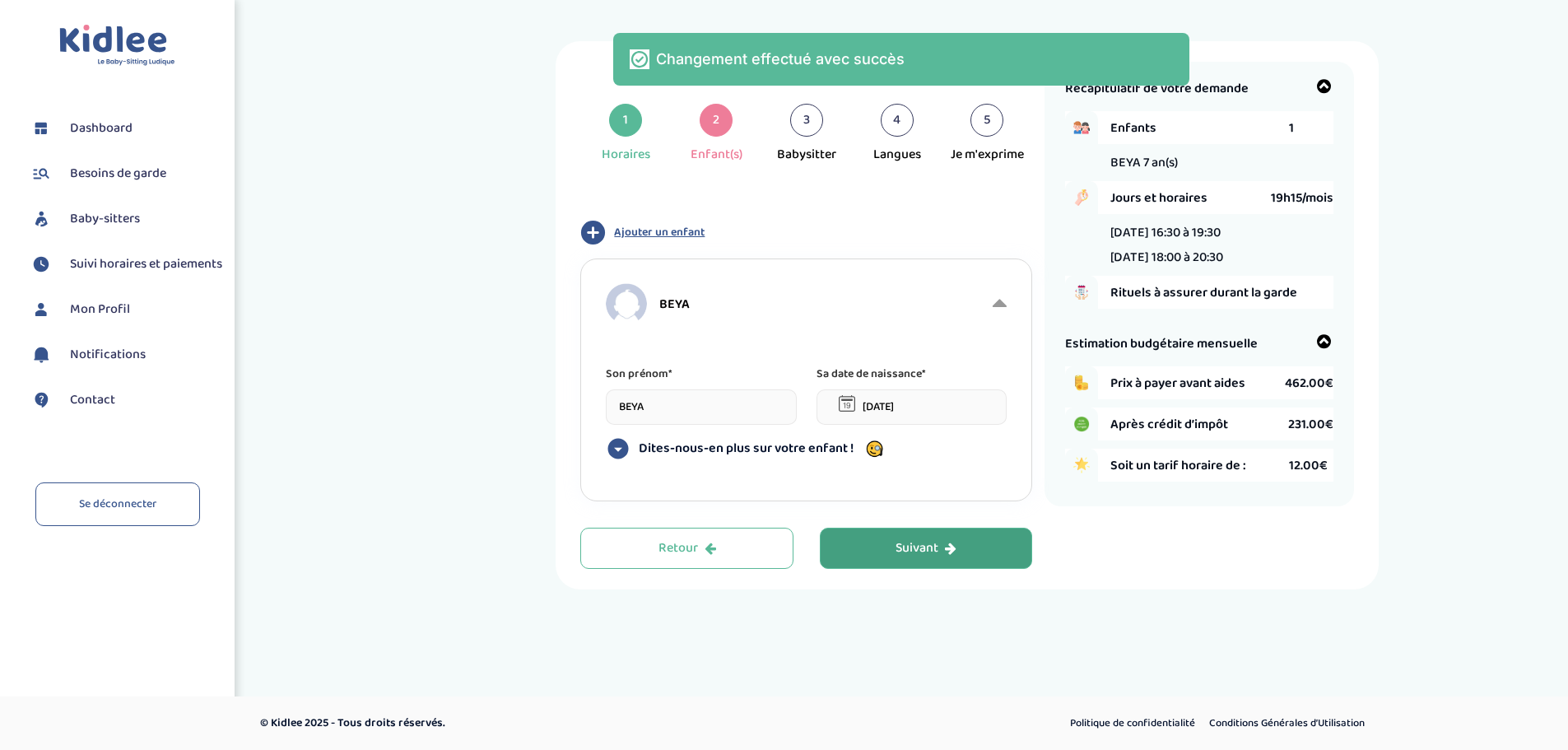
scroll to position [0, 0]
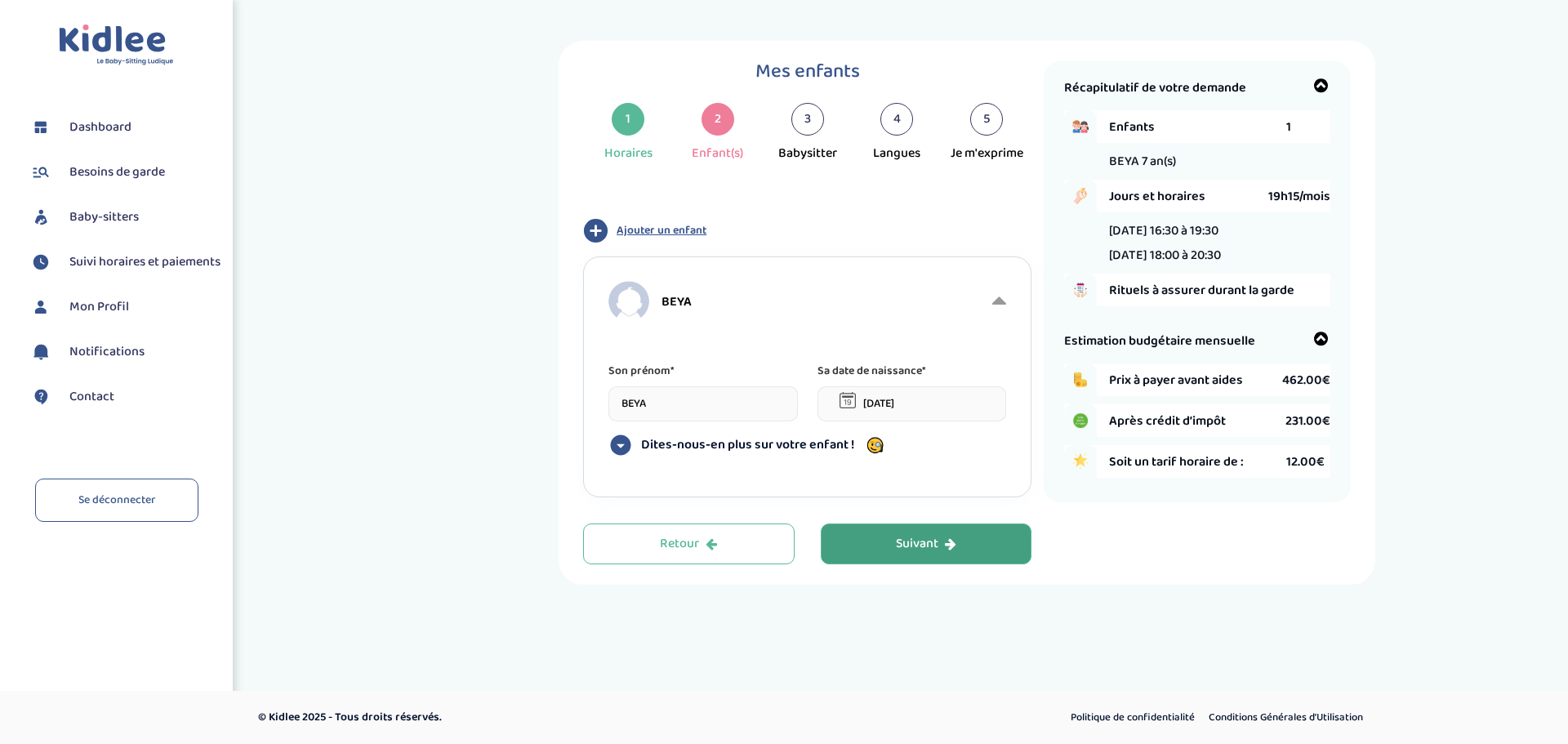
click at [897, 546] on div "Suivant" at bounding box center [926, 544] width 61 height 18
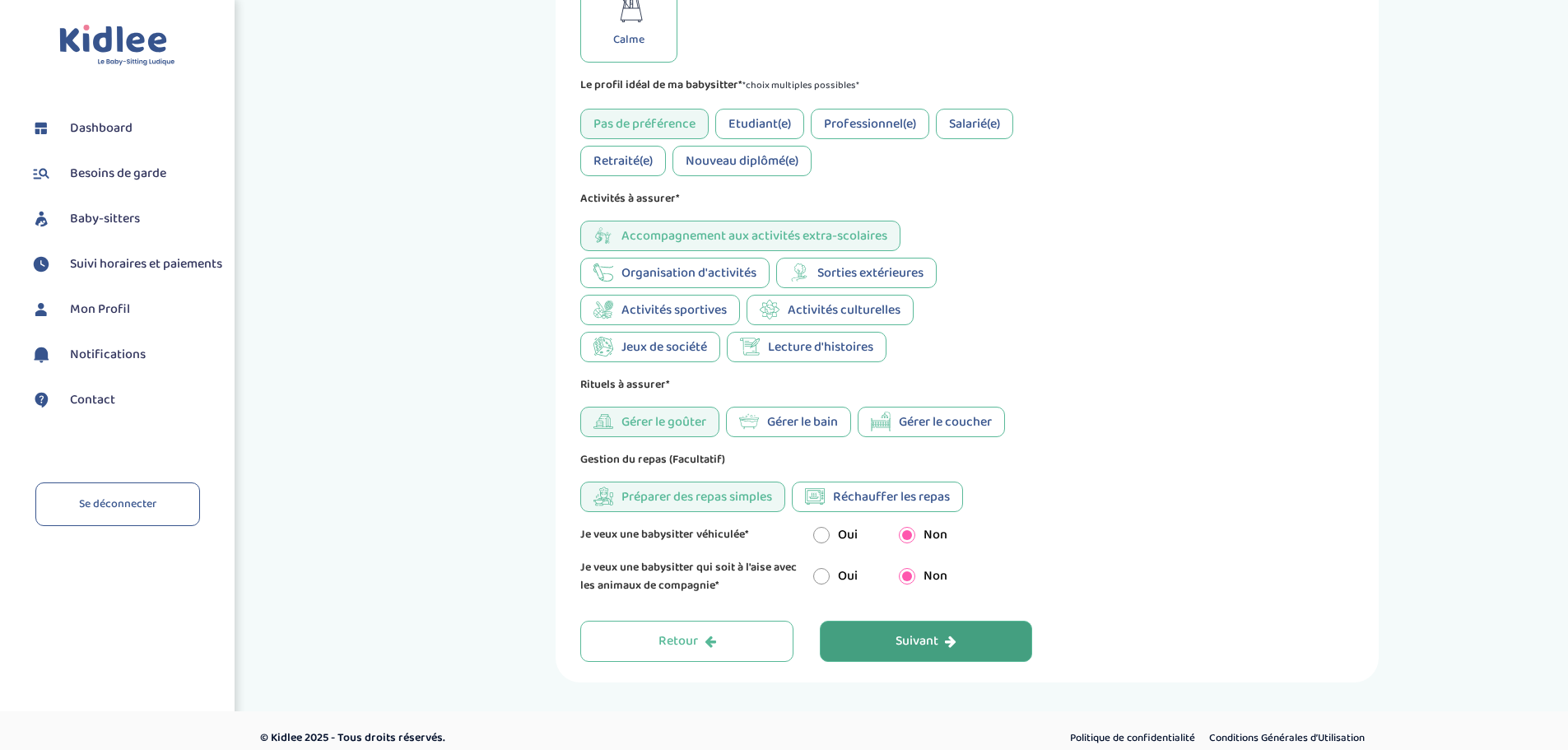
scroll to position [725, 0]
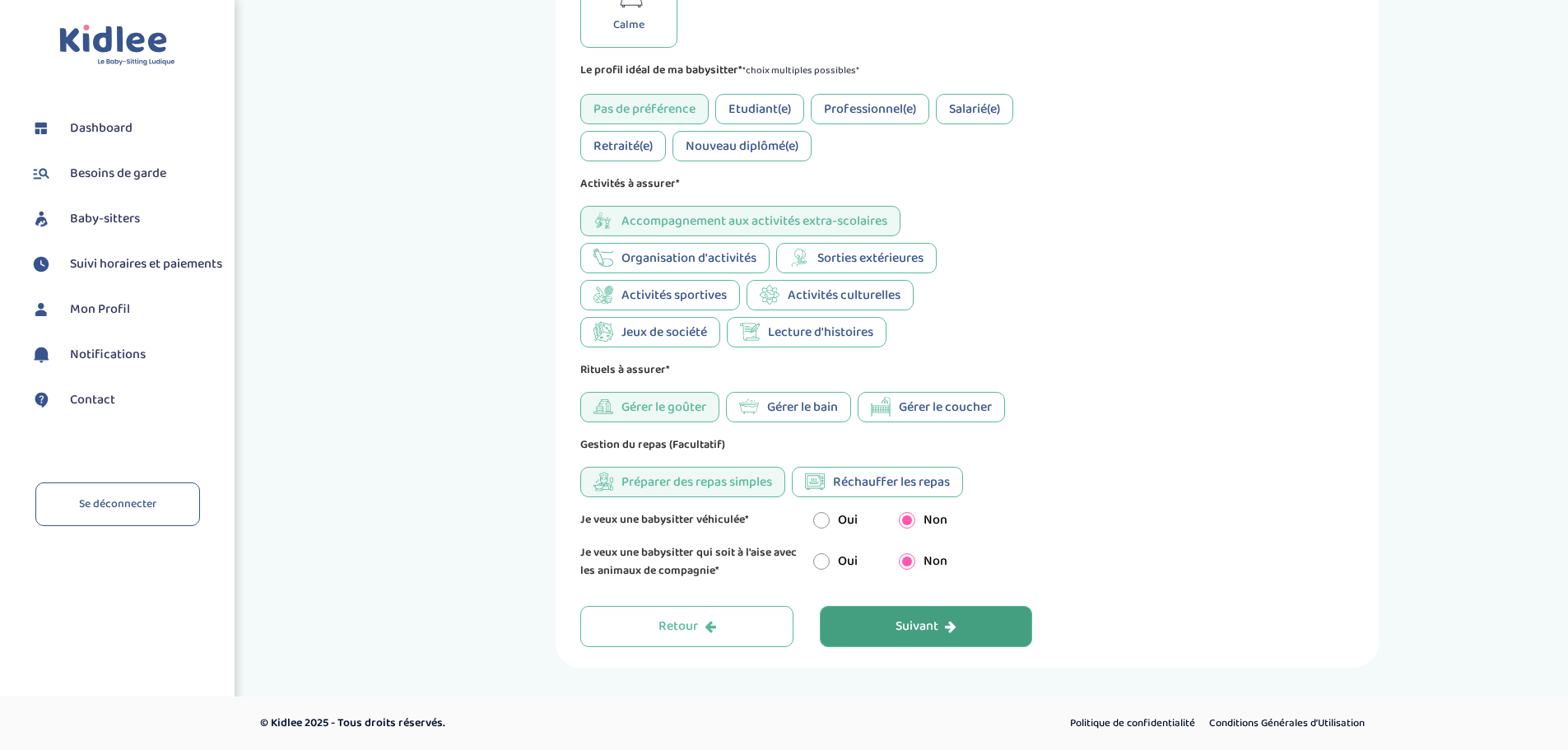
click at [819, 516] on input "radio" at bounding box center [821, 520] width 17 height 17
radio input "true"
radio input "false"
click at [901, 617] on div "Suivant" at bounding box center [926, 626] width 61 height 19
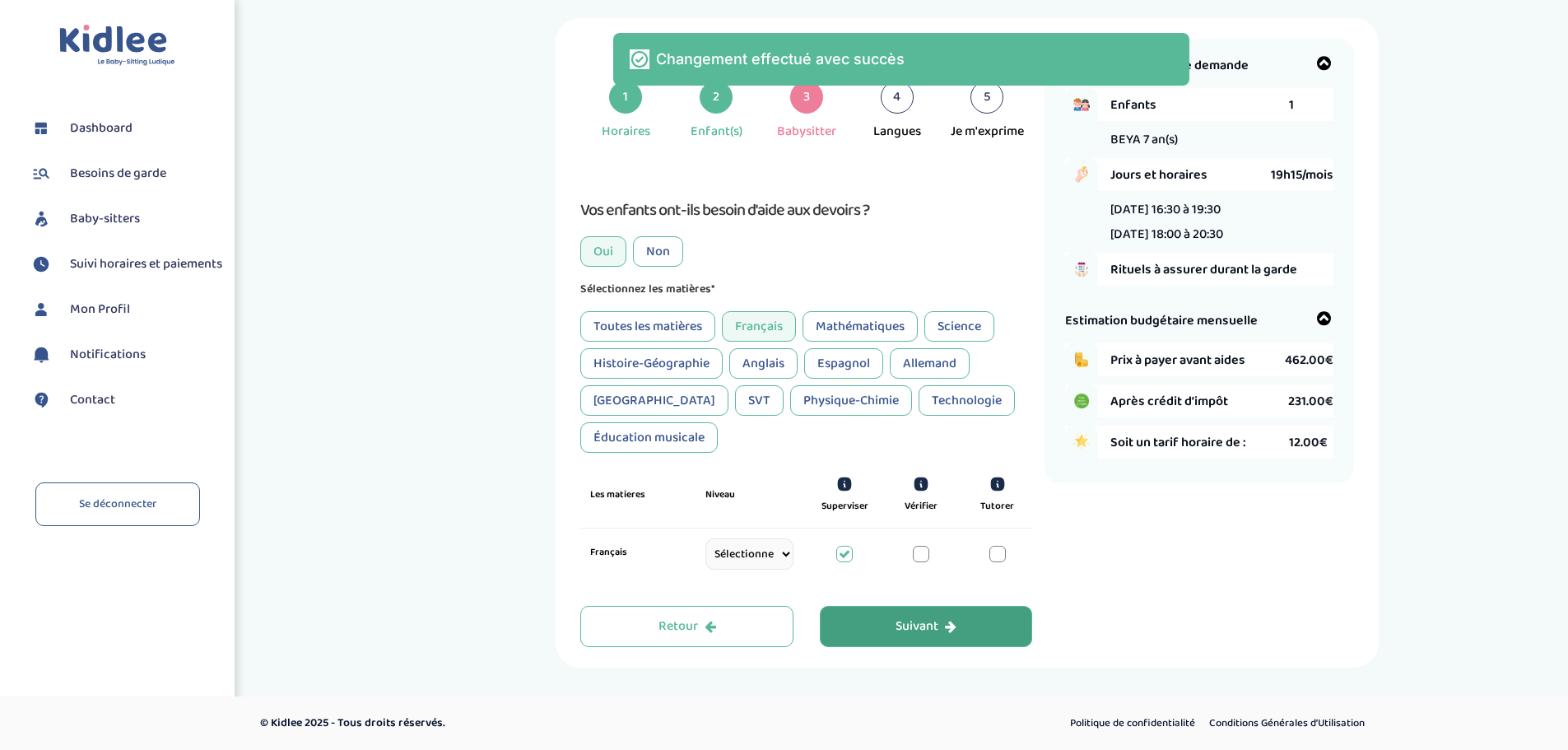
scroll to position [23, 0]
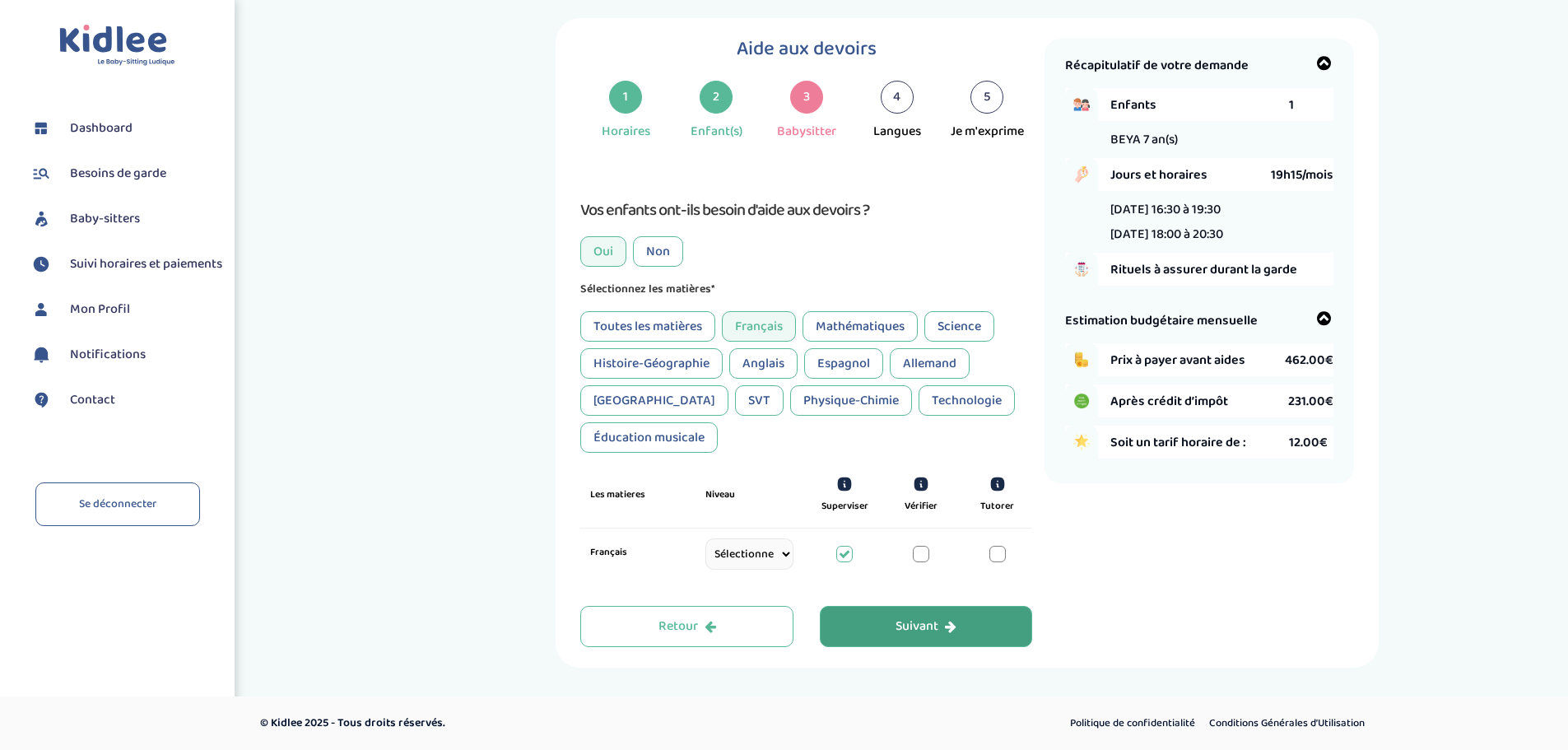
click at [857, 332] on div "Mathématiques" at bounding box center [860, 326] width 115 height 31
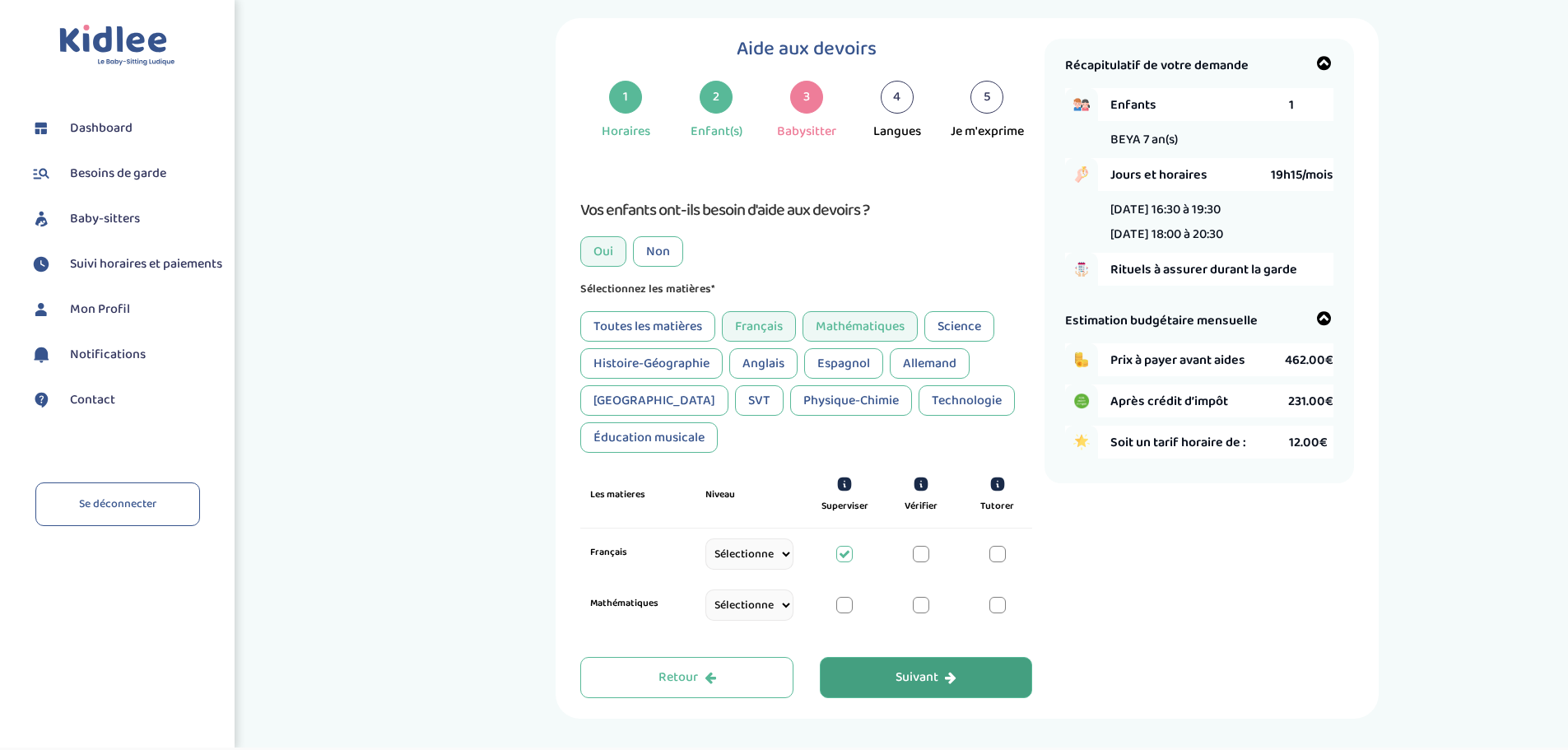
scroll to position [74, 0]
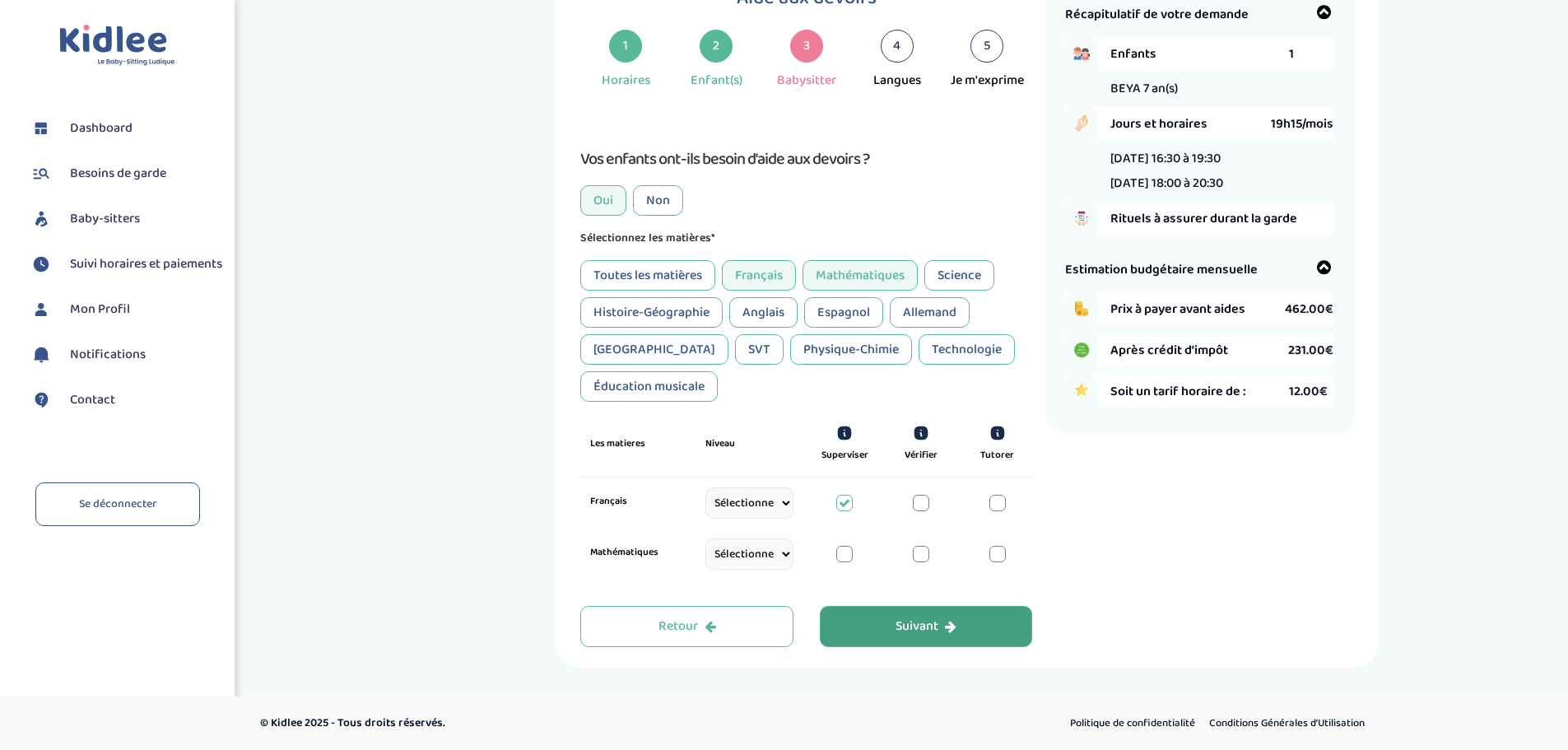
click at [779, 550] on select "Sélectionne CP [DATE] [DATE] CM1 CM2 6eme 5eme 4eme 3eme Seconde [GEOGRAPHIC_DA…" at bounding box center [749, 554] width 88 height 32
select select "[DATE]"
click at [705, 558] on select "Sélectionne CP [DATE] [DATE] CM1 CM2 6eme 5eme 4eme 3eme Seconde [GEOGRAPHIC_DA…" at bounding box center [749, 554] width 88 height 32
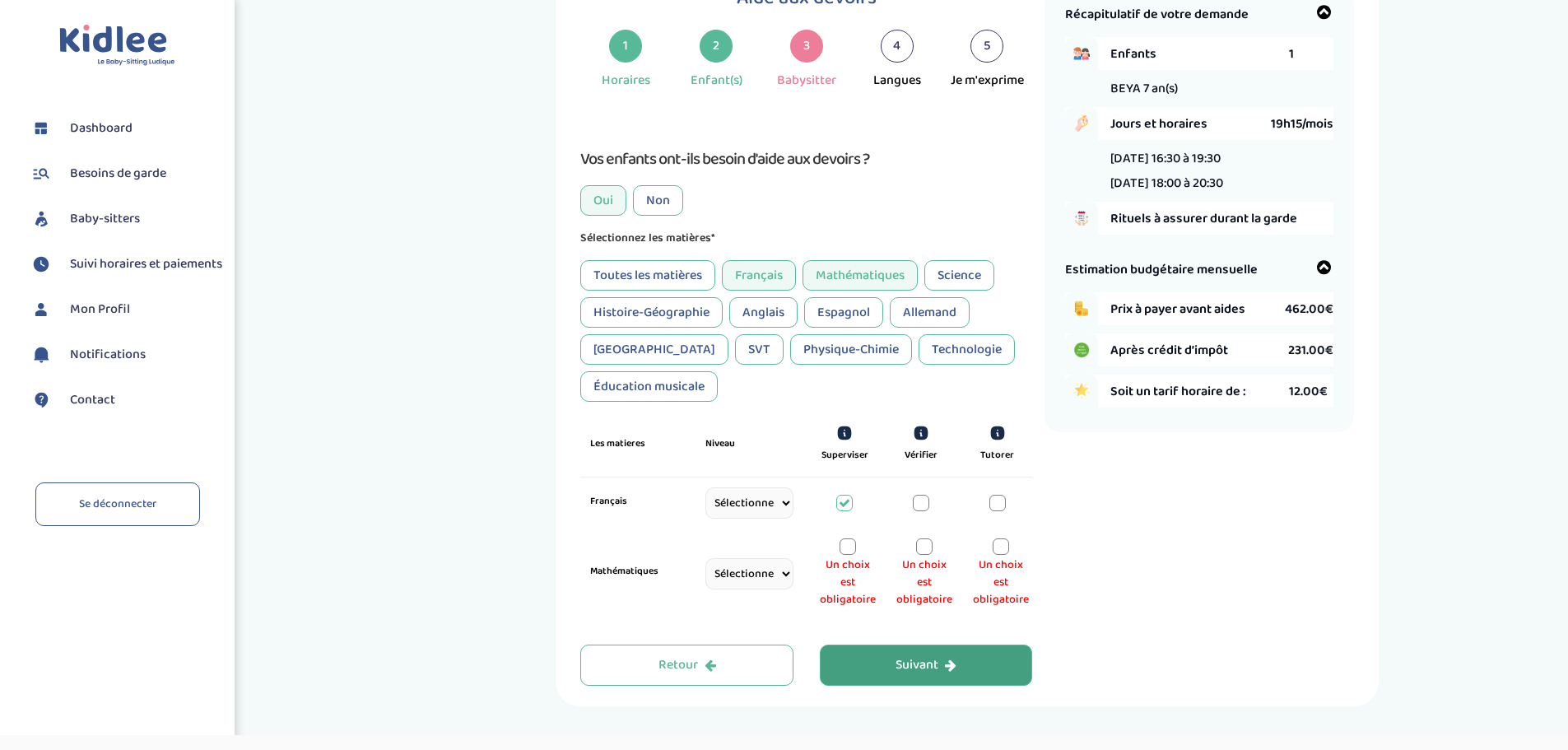
click at [843, 543] on div at bounding box center [848, 546] width 17 height 17
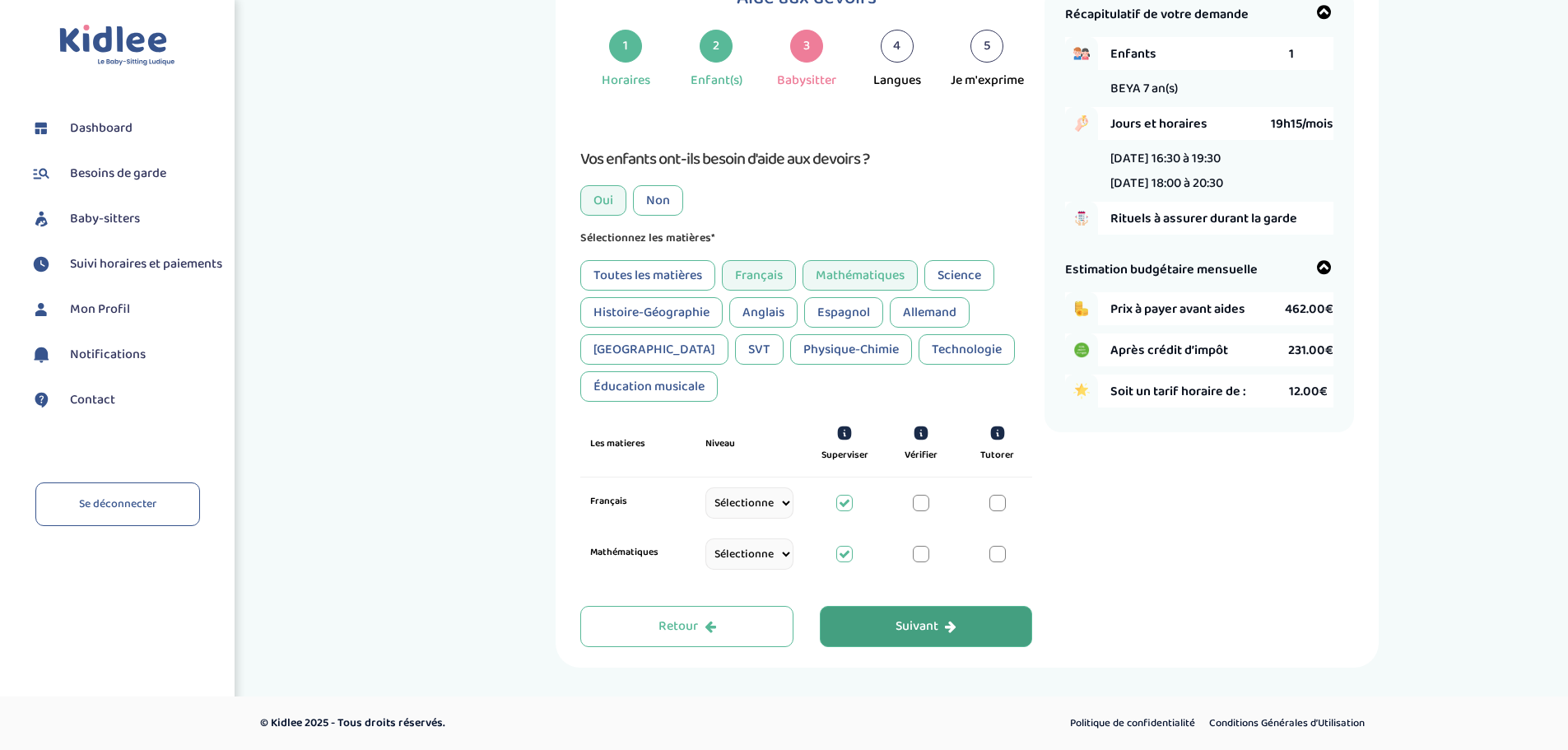
click at [967, 631] on button "Suivant" at bounding box center [925, 626] width 213 height 41
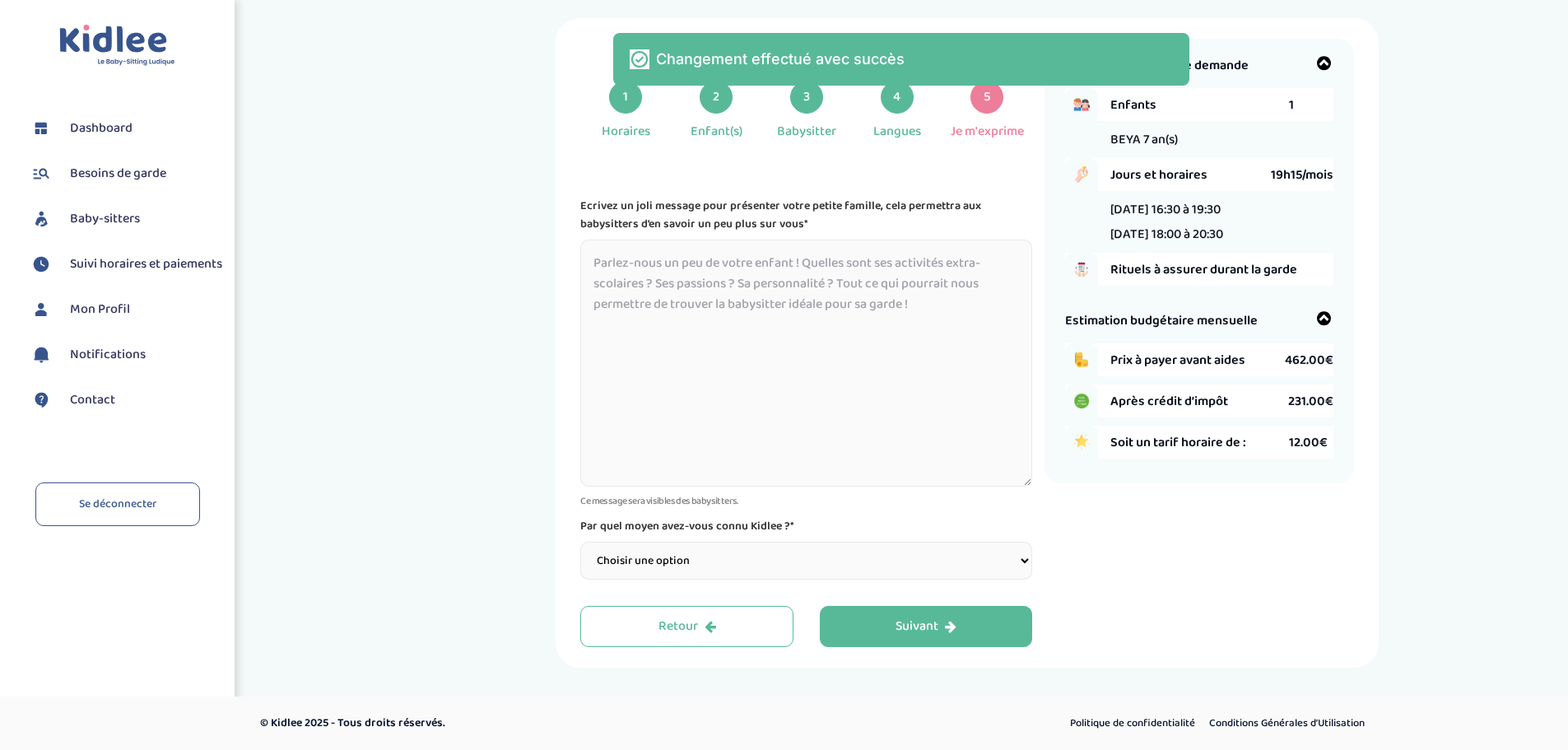
click at [890, 287] on textarea at bounding box center [806, 363] width 451 height 247
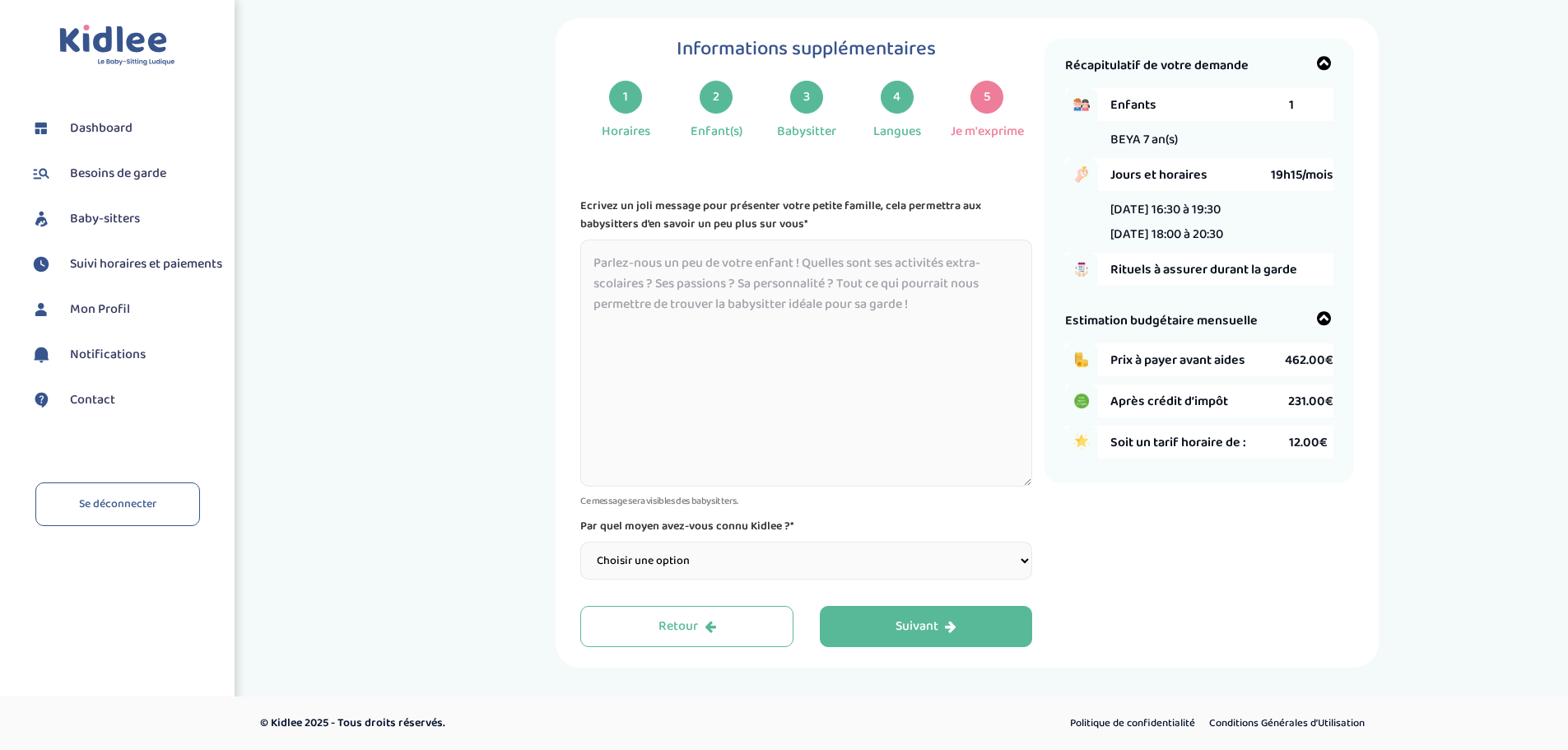
click at [806, 573] on select "Choisir une option Bouche à Oreille Google Plateforme Gens de confiance Faceboo…" at bounding box center [806, 560] width 451 height 38
select select "3"
click at [581, 542] on select "Choisir une option Bouche à Oreille Google Plateforme Gens de confiance Faceboo…" at bounding box center [806, 560] width 451 height 38
click at [726, 400] on textarea at bounding box center [806, 363] width 451 height 247
click at [1050, 525] on div "Récapitulatif de votre demande Enfants 1 BEYA 7 an(s) Jours et horaires 19h15/m…" at bounding box center [1198, 343] width 309 height 609
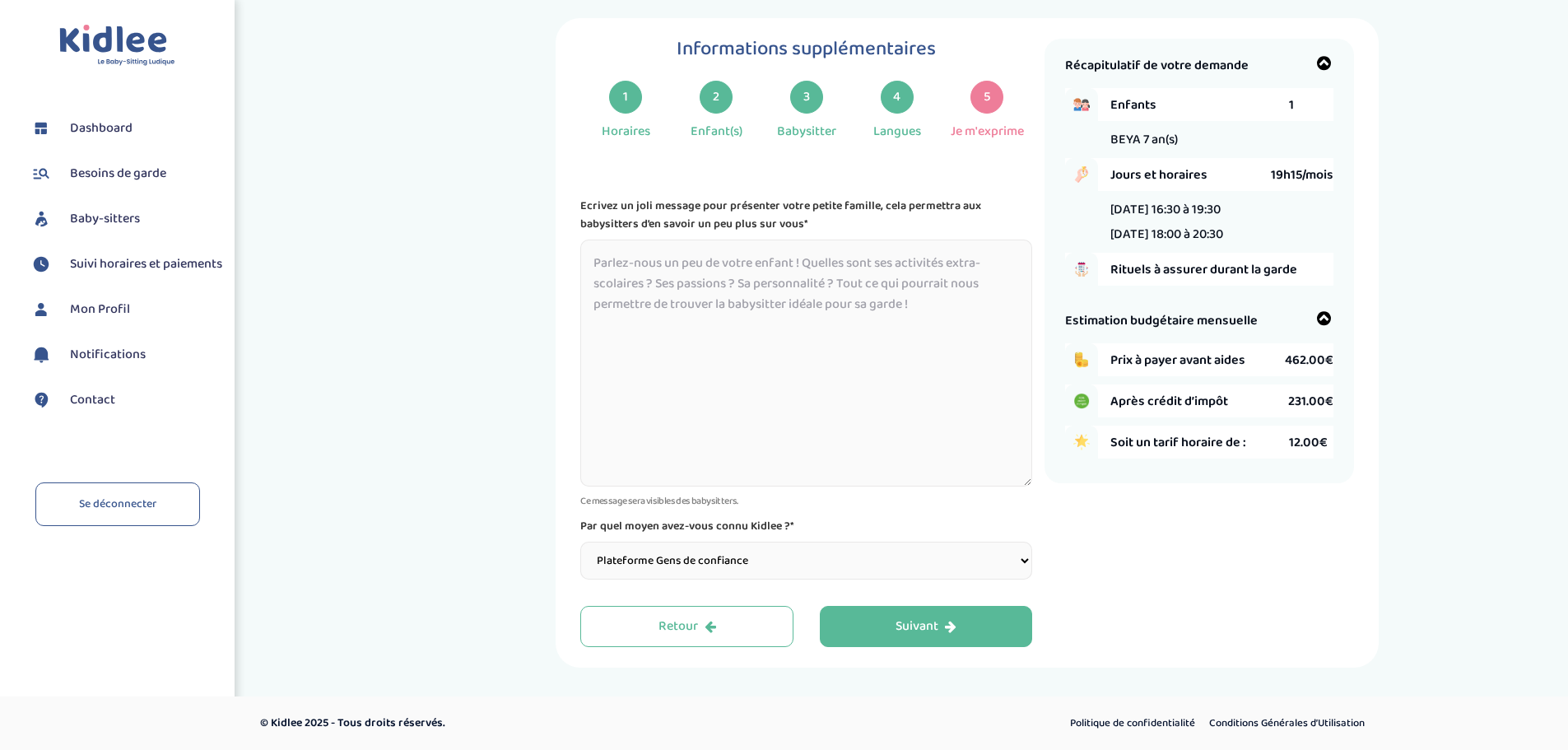
click at [846, 399] on textarea at bounding box center [806, 363] width 451 height 247
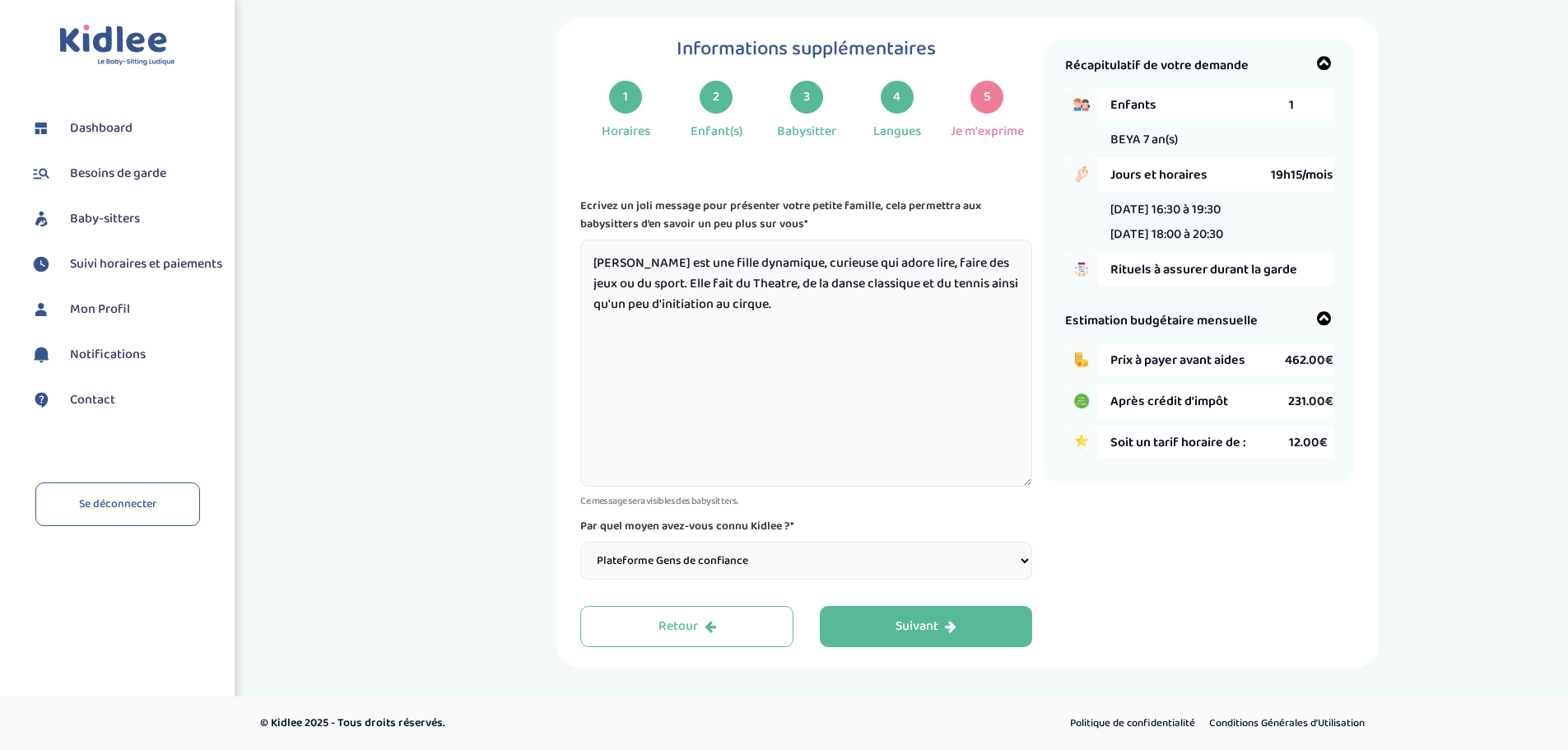
click at [895, 262] on textarea "[PERSON_NAME] est une fille dynamique, curieuse qui adore lire, faire des jeux …" at bounding box center [806, 363] width 451 height 247
click at [788, 314] on textarea "[PERSON_NAME] est une fille dynamique, curieuse qui adore lire, faire des jeux …" at bounding box center [806, 363] width 451 height 247
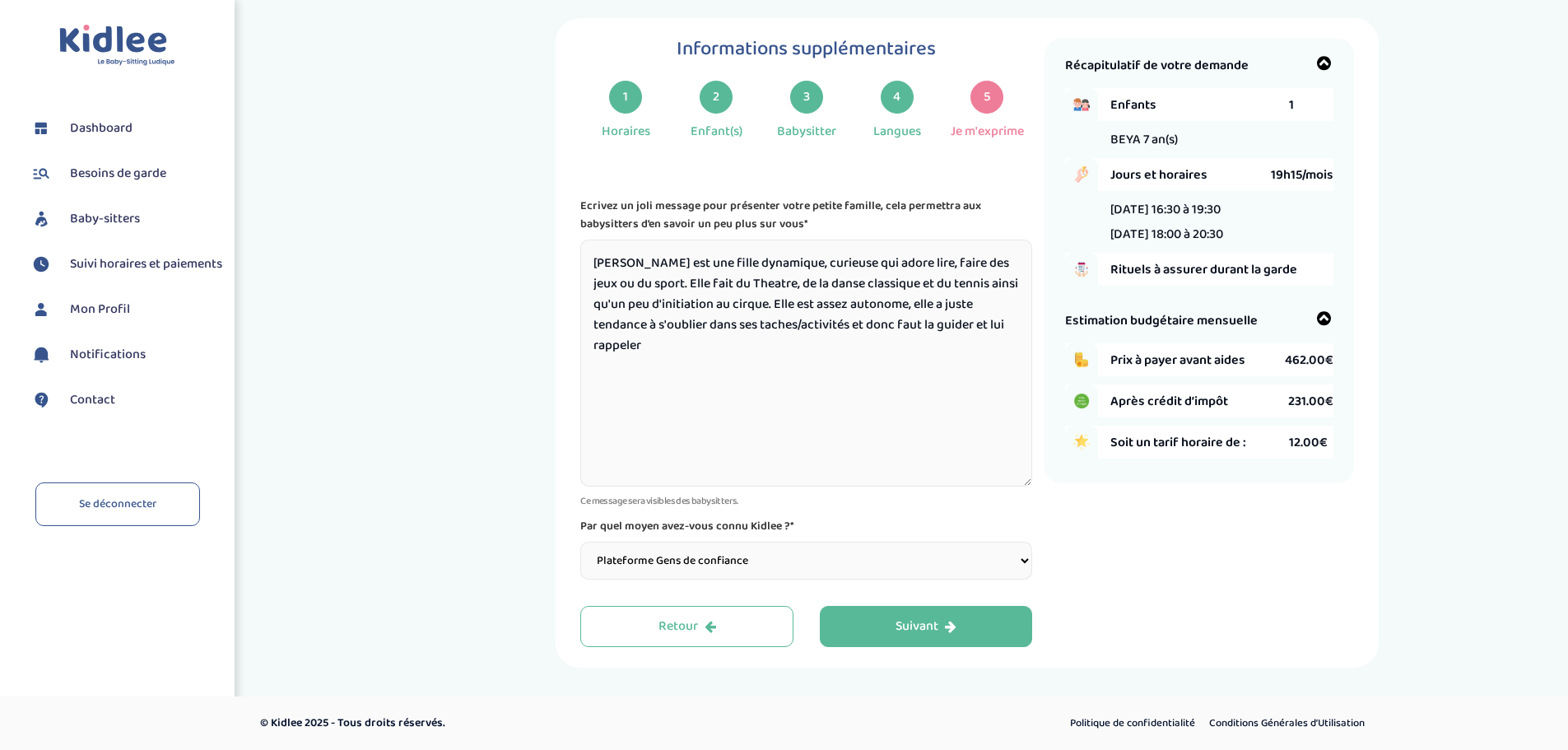
drag, startPoint x: 1005, startPoint y: 322, endPoint x: 934, endPoint y: 318, distance: 71.1
click at [934, 318] on textarea "[PERSON_NAME] est une fille dynamique, curieuse qui adore lire, faire des jeux …" at bounding box center [806, 363] width 451 height 247
click at [1004, 321] on textarea "[PERSON_NAME] est une fille dynamique, curieuse qui adore lire, faire des jeux …" at bounding box center [806, 363] width 451 height 247
drag, startPoint x: 1004, startPoint y: 321, endPoint x: 916, endPoint y: 335, distance: 89.1
click at [916, 335] on textarea "[PERSON_NAME] est une fille dynamique, curieuse qui adore lire, faire des jeux …" at bounding box center [806, 363] width 451 height 247
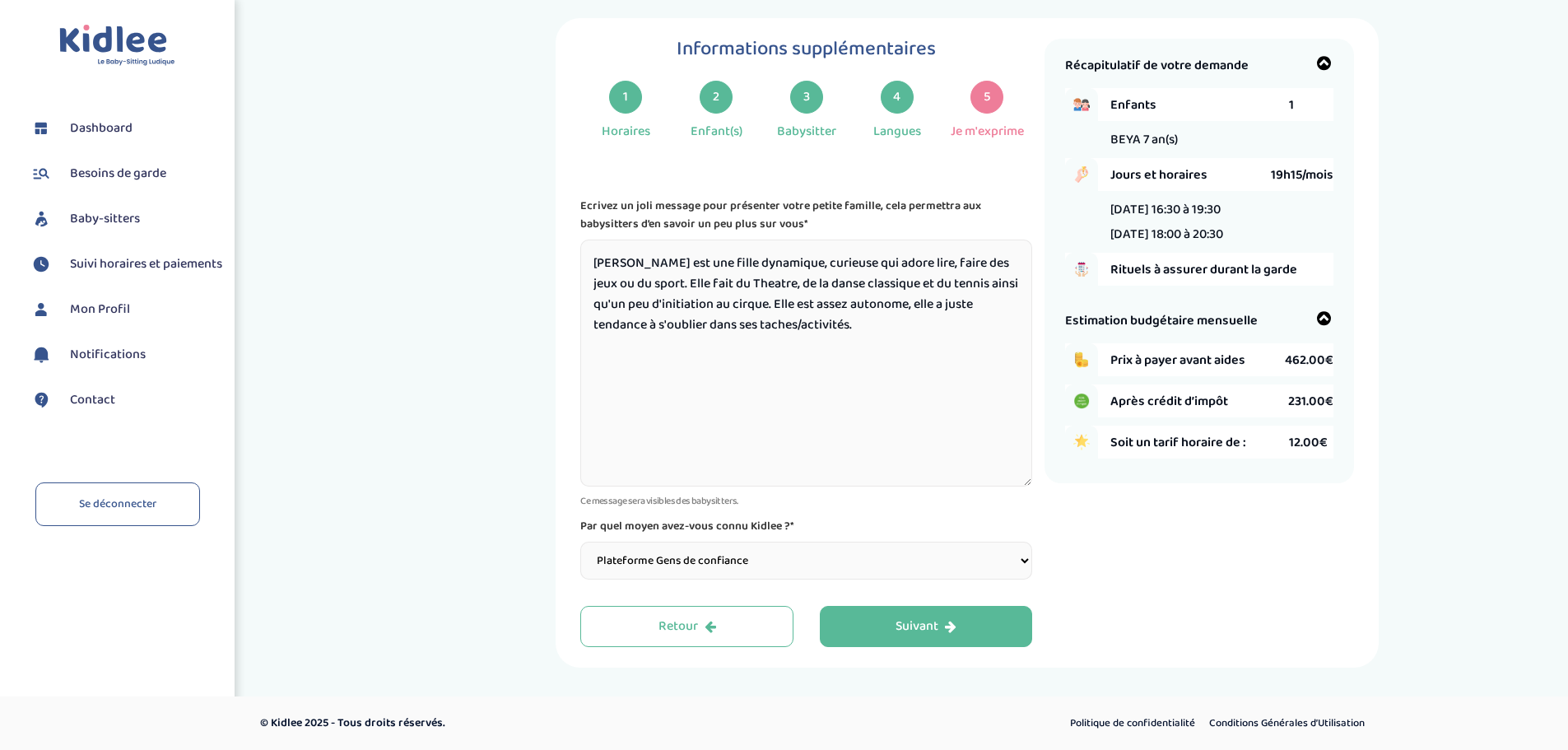
click at [689, 258] on textarea "[PERSON_NAME] est une fille dynamique, curieuse qui adore lire, faire des jeux …" at bounding box center [806, 363] width 451 height 247
type textarea "[PERSON_NAME] est une fille de 7ans dynamique, curieuse qui adore lire, faire d…"
click at [889, 347] on textarea "[PERSON_NAME] est une fille de 7ans dynamique, curieuse qui adore lire, faire d…" at bounding box center [806, 363] width 451 height 247
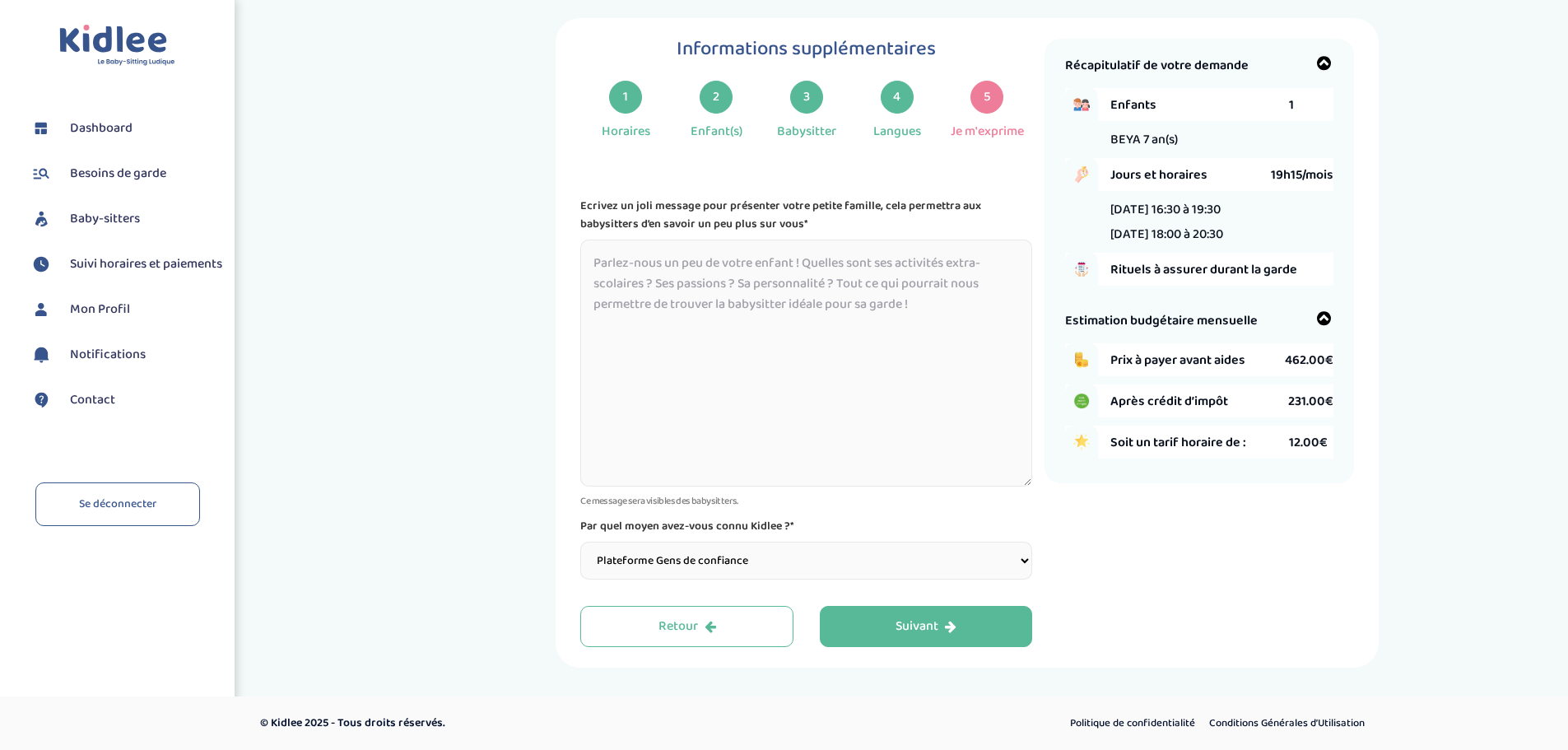
paste textarea "[PERSON_NAME] est une fille de 7ans dynamique, curieuse qui adore lire, faire d…"
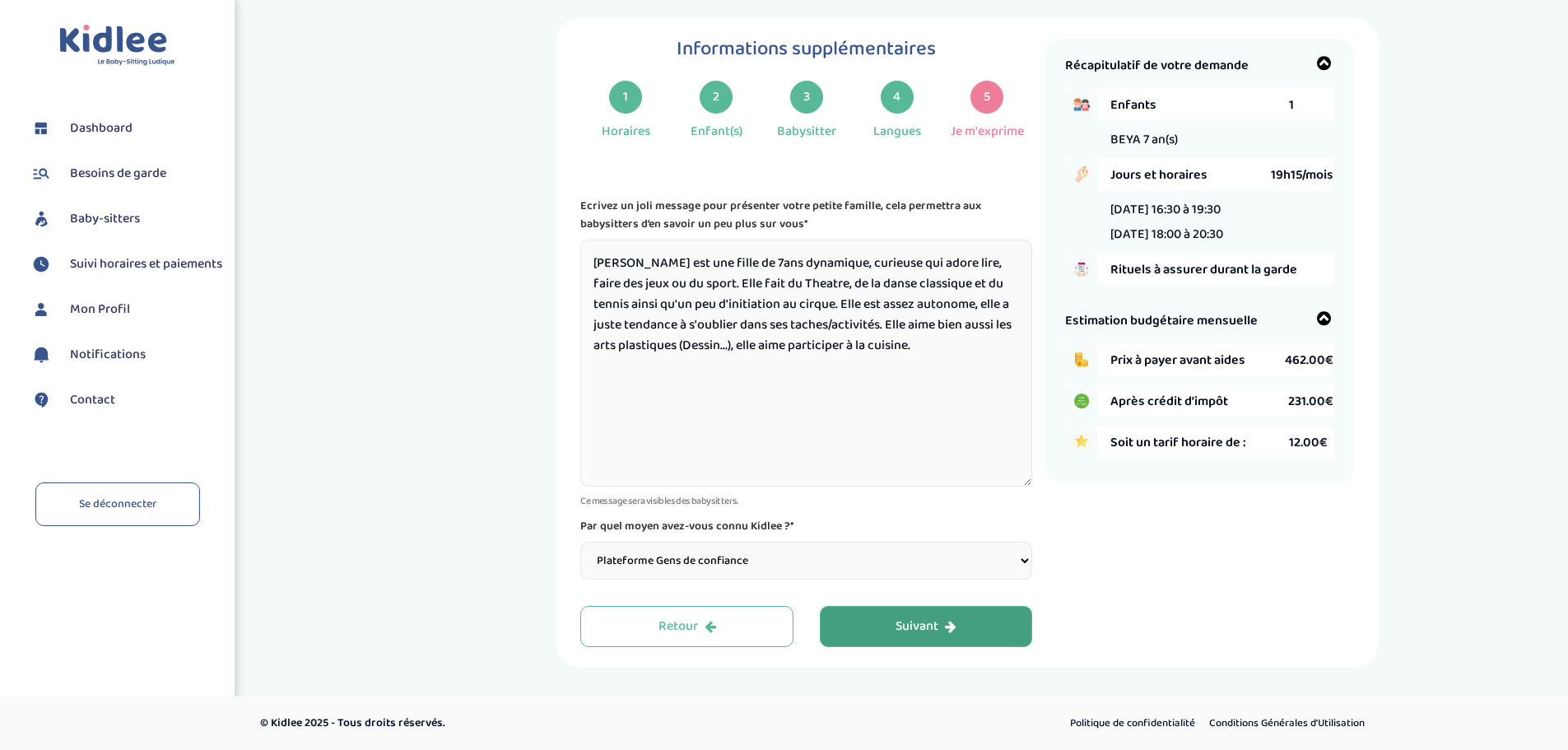
type textarea "[PERSON_NAME] est une fille de 7ans dynamique, curieuse qui adore lire, faire d…"
click at [916, 629] on div "Suivant" at bounding box center [926, 626] width 61 height 19
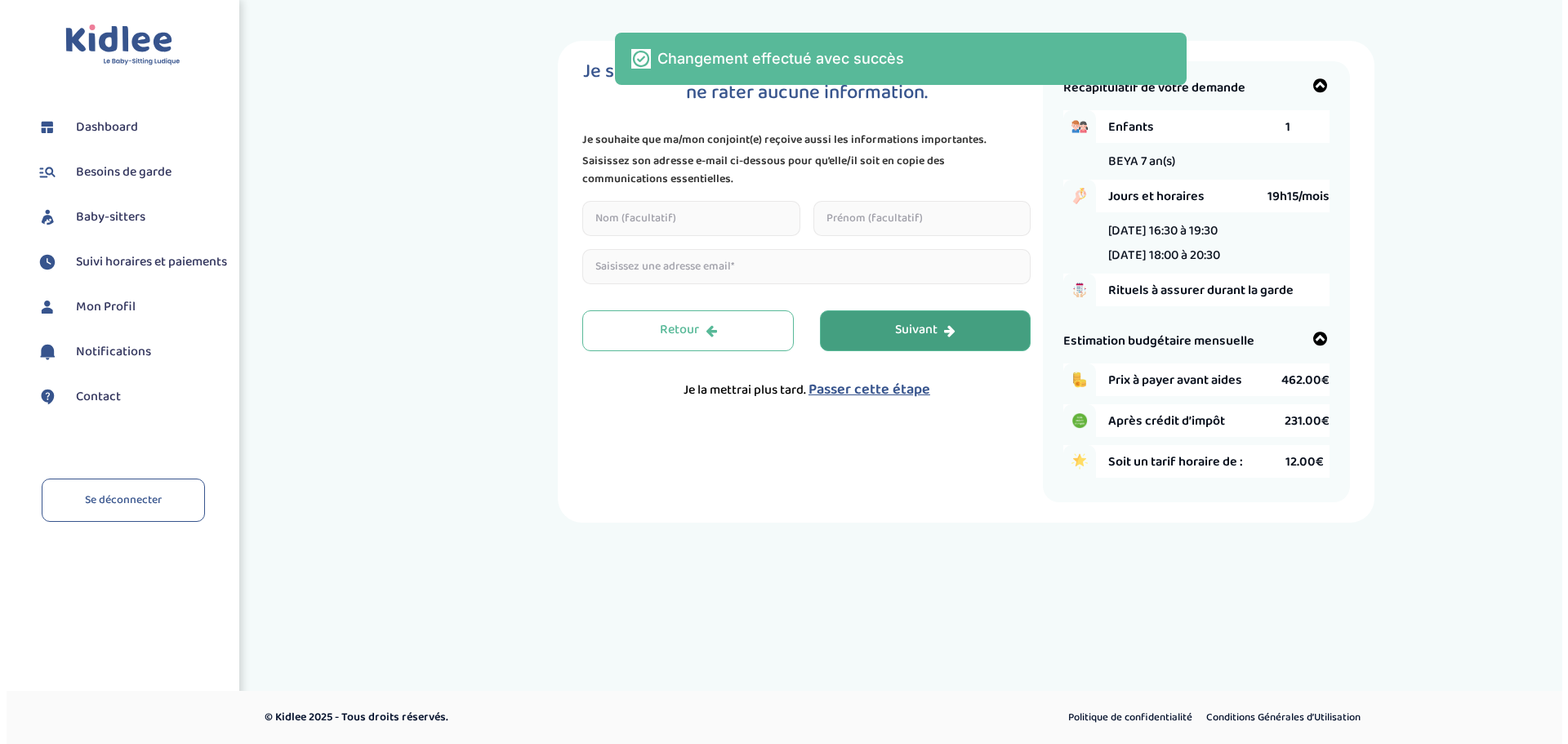
scroll to position [0, 0]
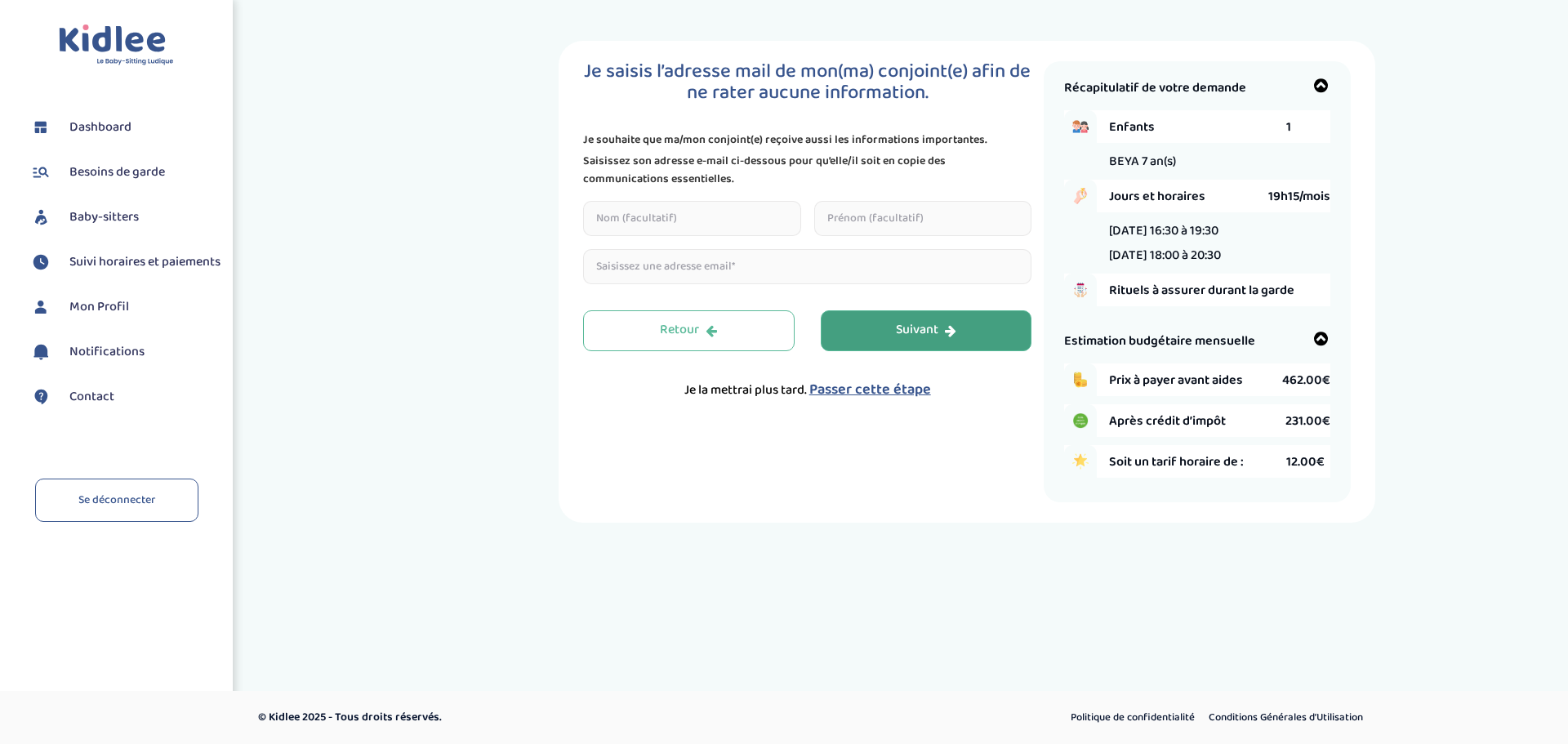
click at [681, 214] on input "text" at bounding box center [692, 218] width 218 height 35
type input "YACOUBI"
type input "GHADA"
click at [643, 267] on input "email" at bounding box center [808, 266] width 448 height 35
type input "a"
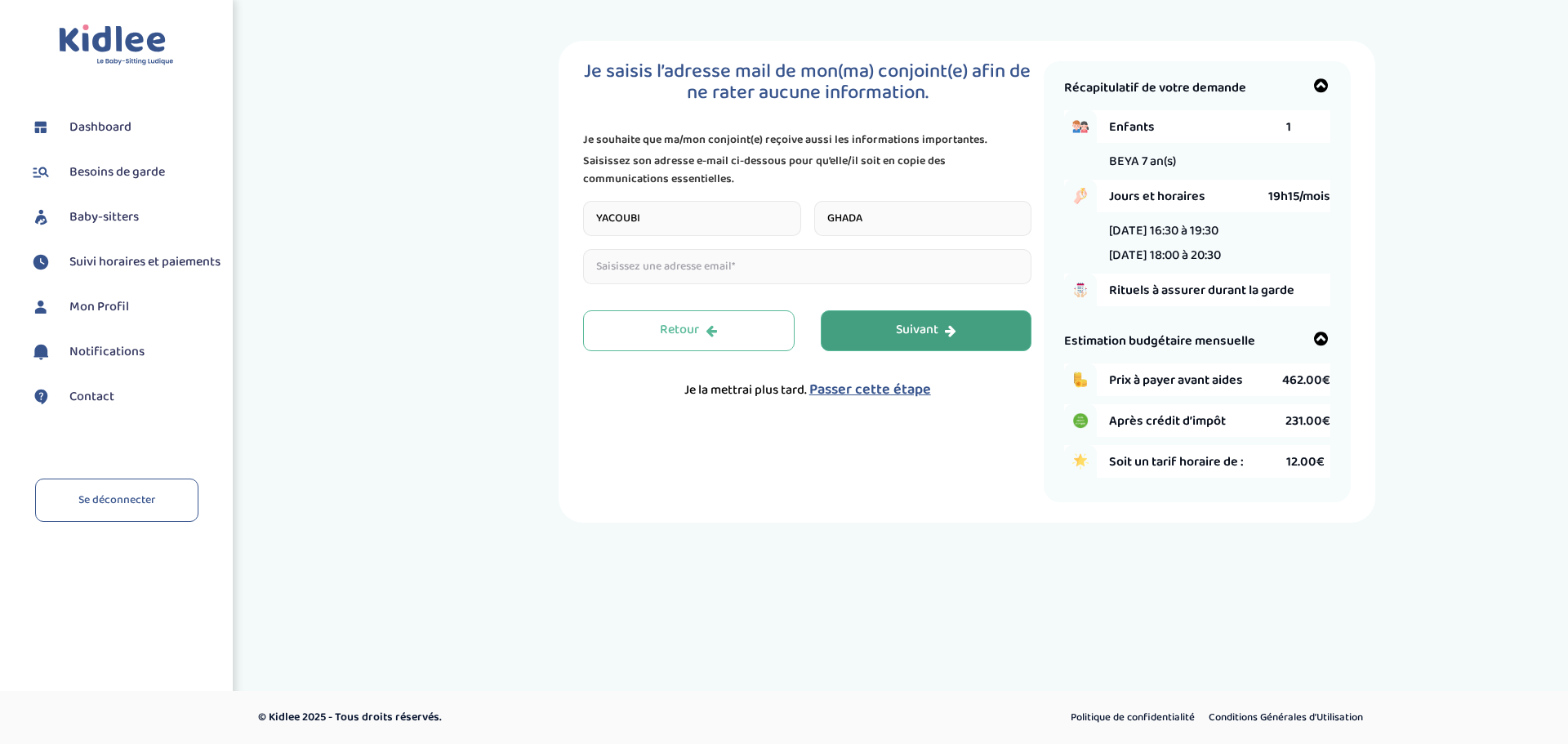
paste input "[PERSON_NAME] est une fille de 7ans dynamique, curieuse qui adore lire, faire d…"
type input "[EMAIL_ADDRESS][DOMAIN_NAME]"
